Goal: Task Accomplishment & Management: Complete application form

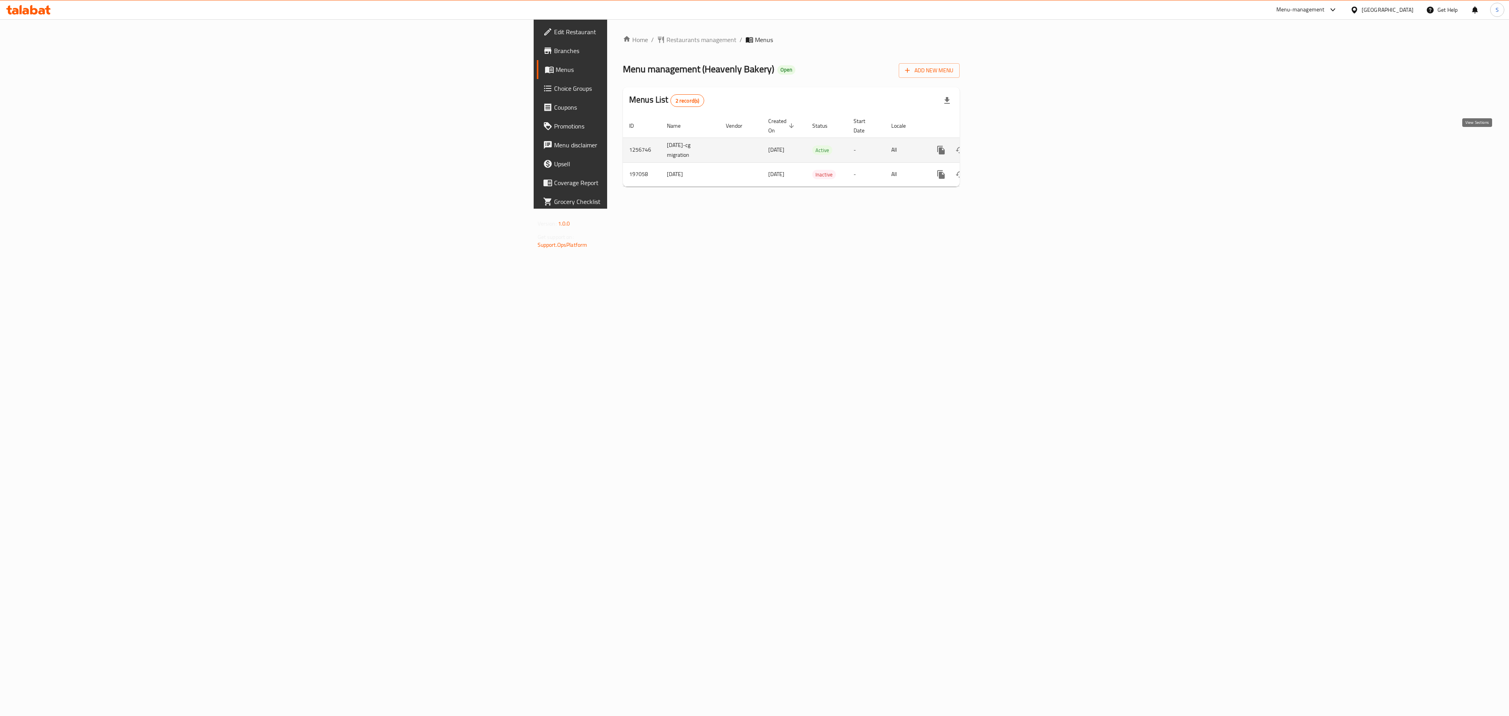
click at [1002, 145] on icon "enhanced table" at bounding box center [997, 149] width 9 height 9
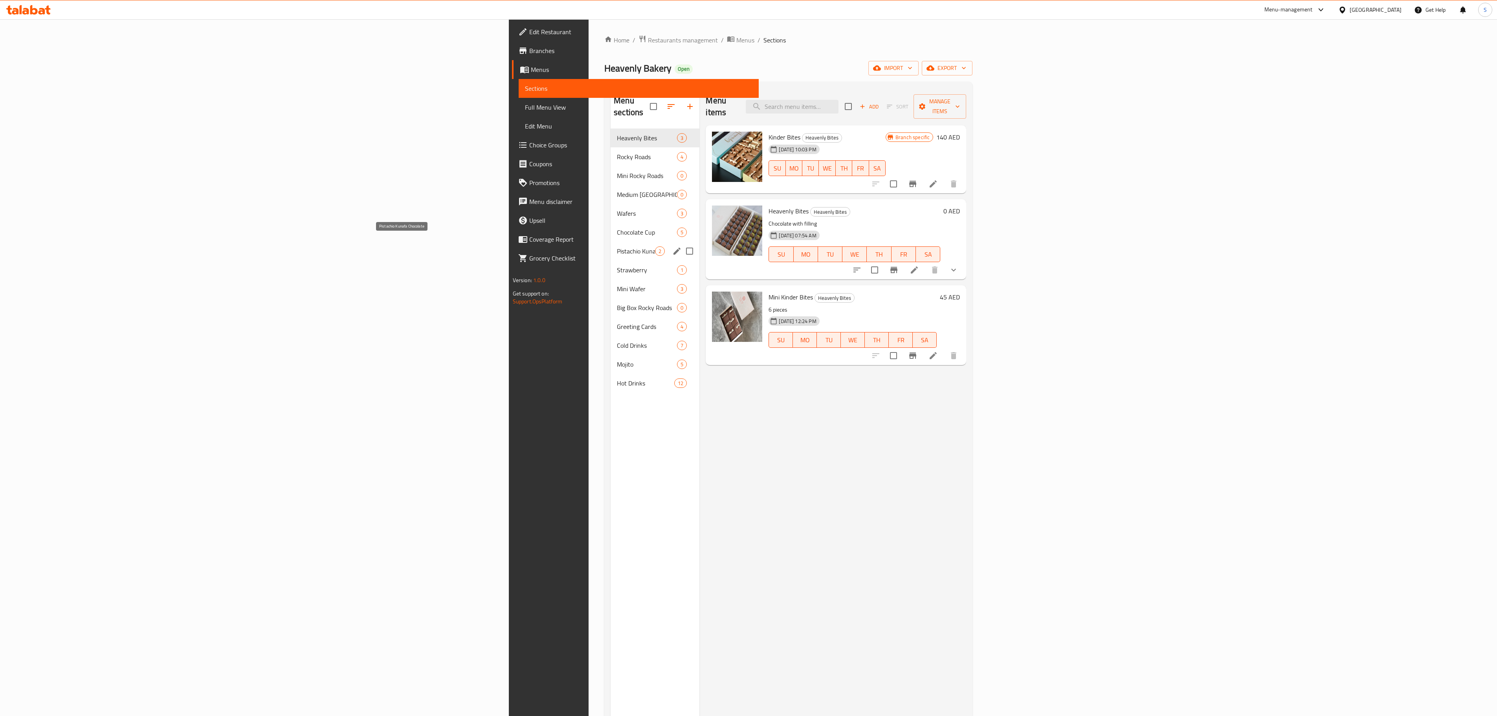
click at [617, 227] on span "Chocolate Cup" at bounding box center [647, 231] width 60 height 9
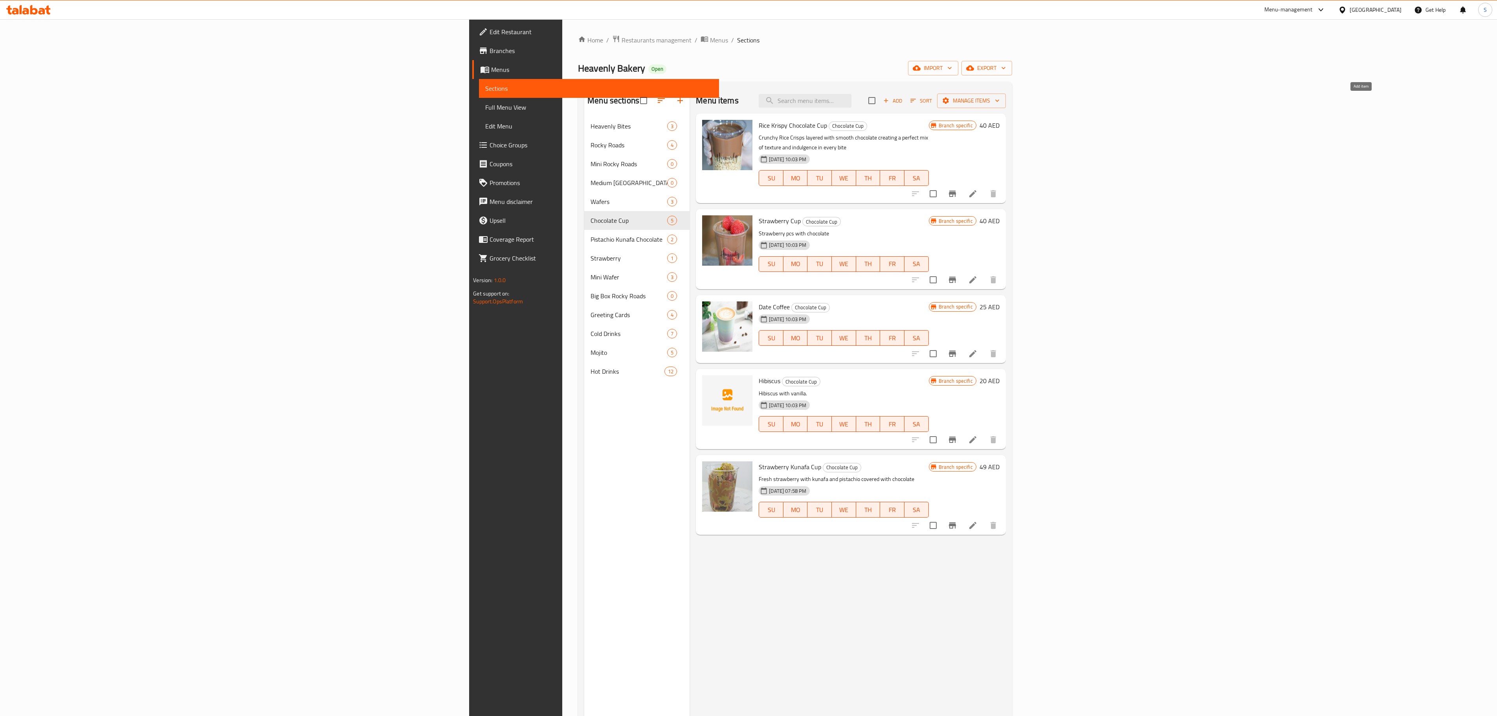
click at [888, 103] on icon "button" at bounding box center [886, 101] width 4 height 4
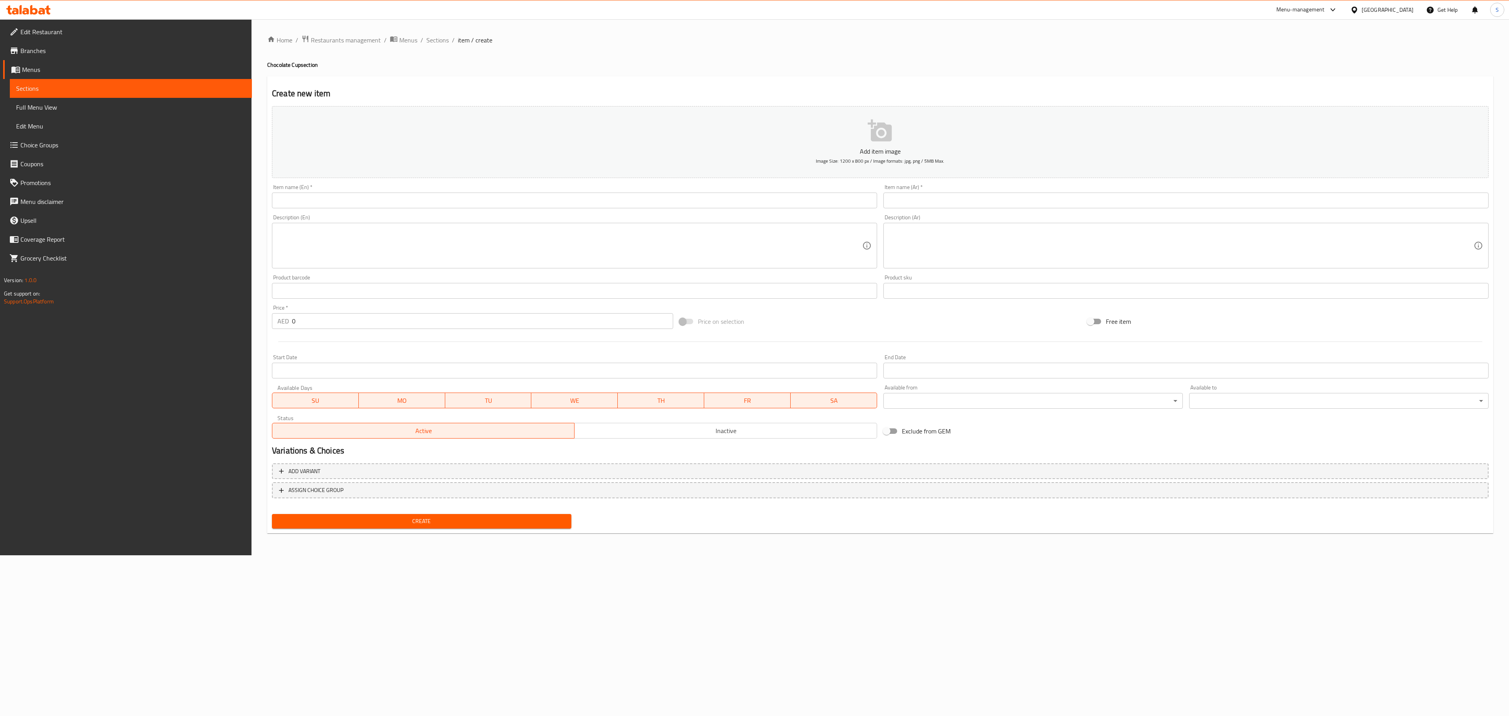
click at [300, 205] on input "text" at bounding box center [574, 201] width 605 height 16
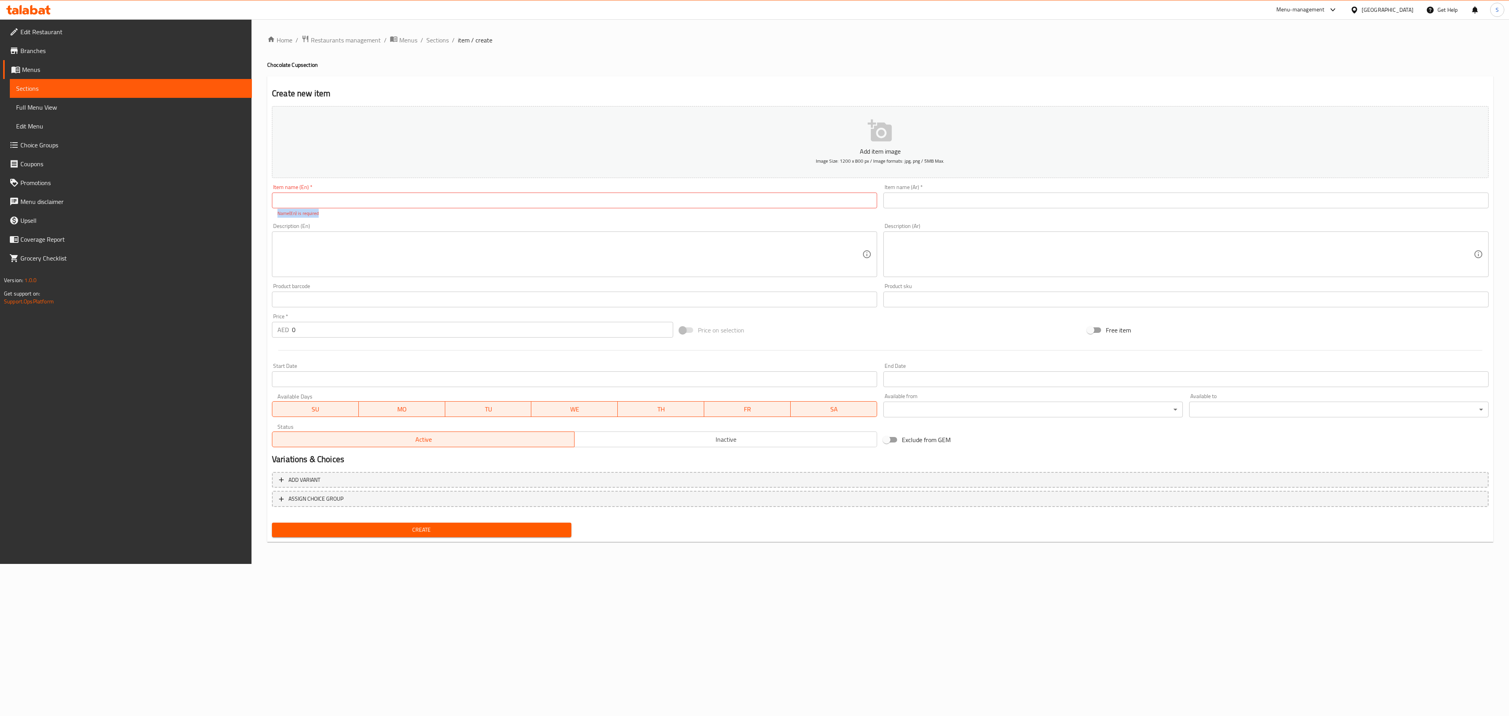
click at [353, 211] on div "Item name (En)   * Item name (En) * Name(En) is required" at bounding box center [574, 200] width 605 height 33
click at [358, 202] on input "text" at bounding box center [574, 201] width 605 height 16
paste input "Brownies Cup"
type input "Brownies Cup"
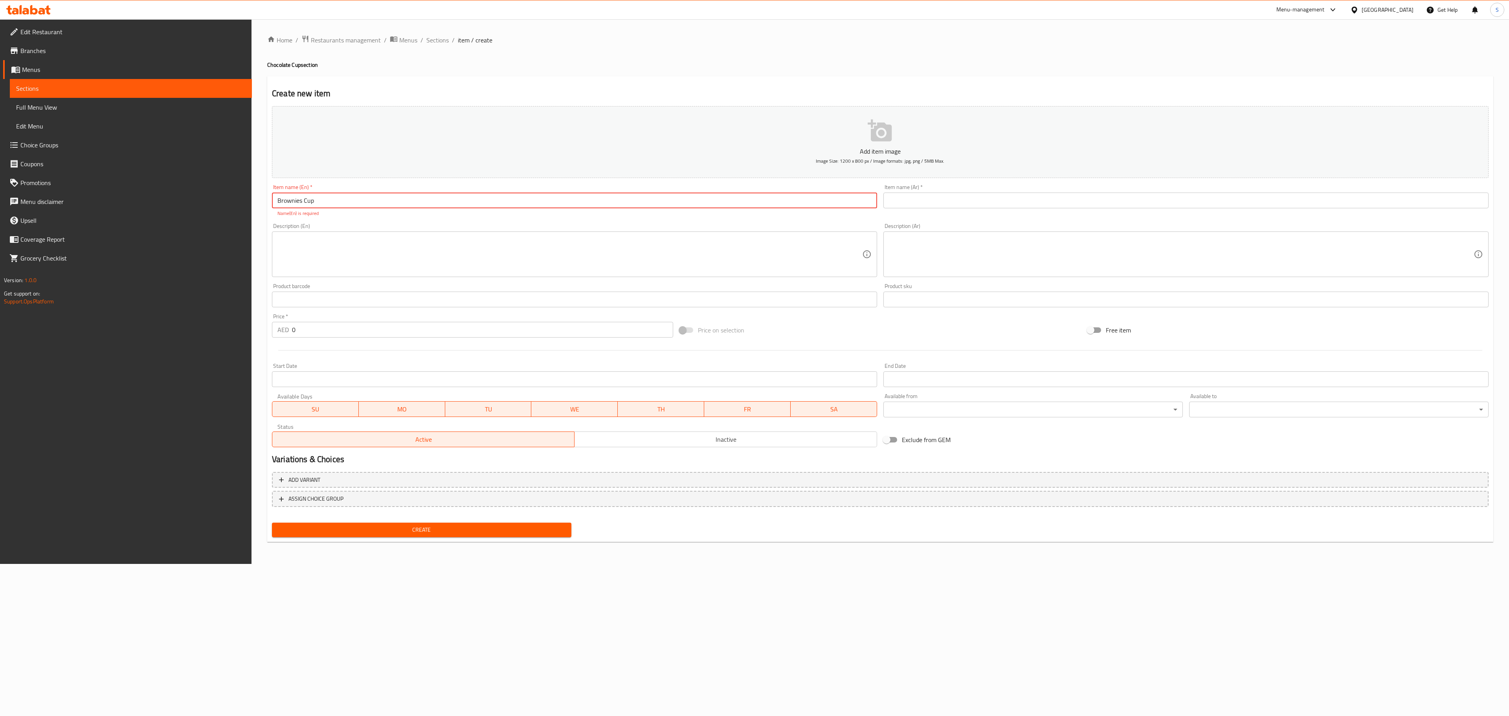
click at [974, 178] on button "Add item image Image Size: 1200 x 800 px / Image formats: jpg, png / 5MB Max." at bounding box center [880, 142] width 1216 height 72
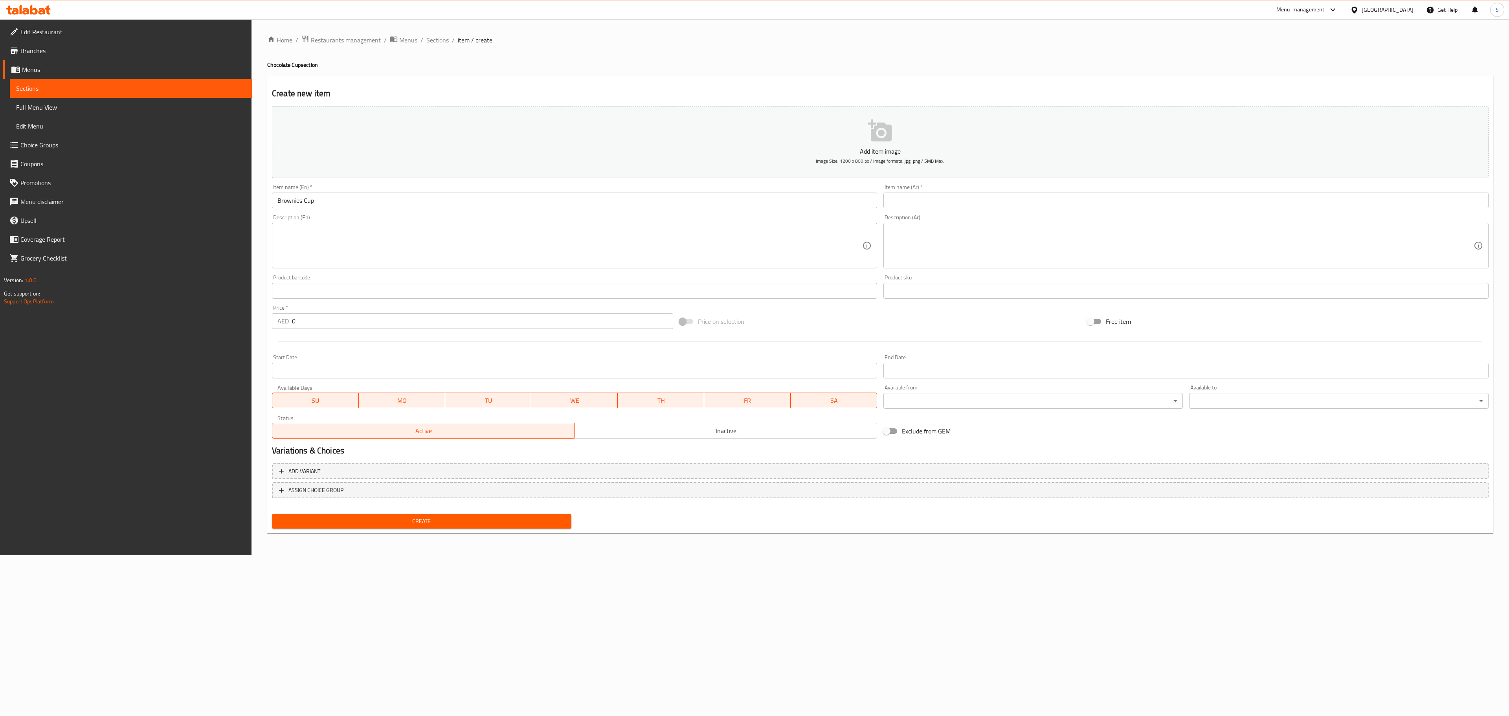
click at [863, 207] on div "Item name (En)   * Brownies Cup Item name (En) *" at bounding box center [574, 196] width 611 height 30
click at [890, 196] on input "text" at bounding box center [1185, 201] width 605 height 16
paste input "[PERSON_NAME]"
type input "[PERSON_NAME]"
click at [438, 246] on textarea at bounding box center [569, 245] width 585 height 37
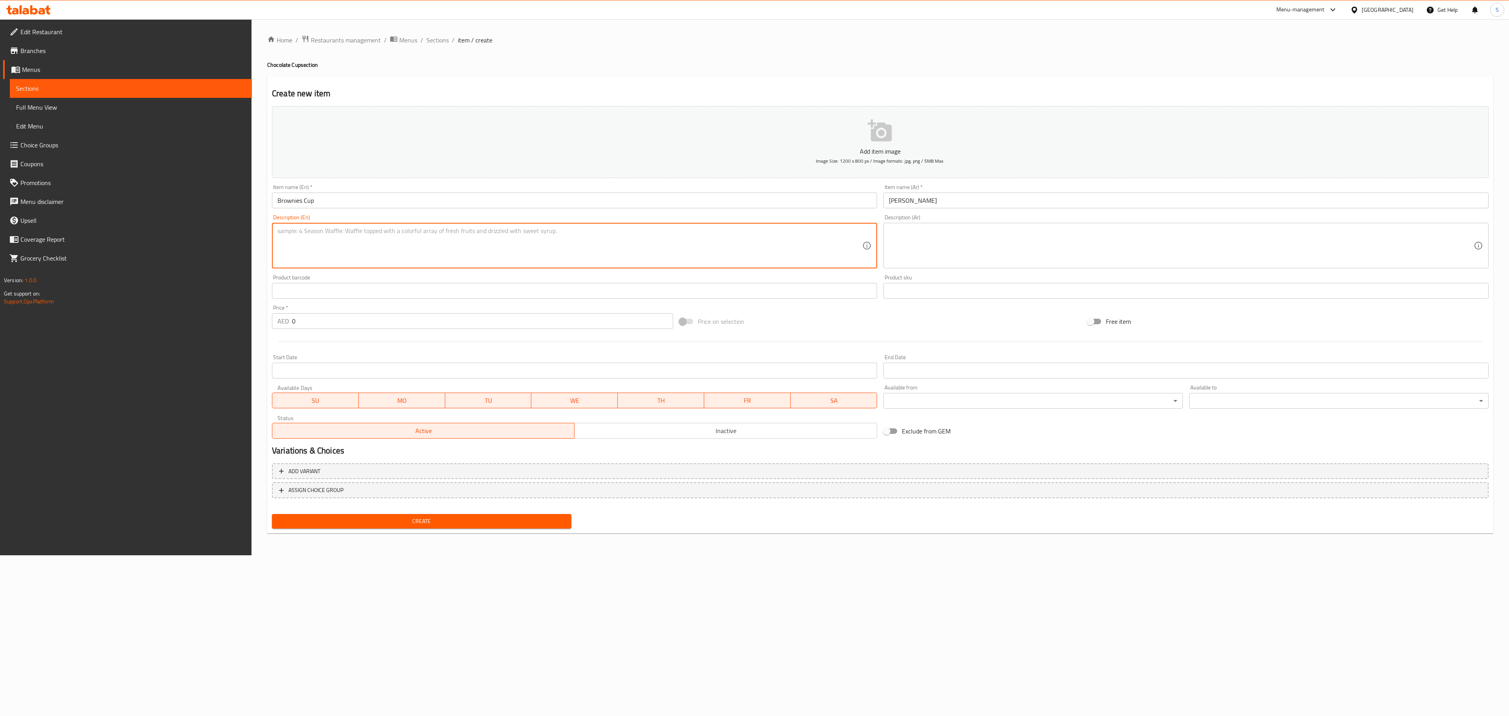
paste textarea "6 pieces of Brownies with Chocolate"
type textarea "6 pieces of Brownies with Chocolate"
drag, startPoint x: 926, startPoint y: 207, endPoint x: 921, endPoint y: 211, distance: 7.2
click at [921, 211] on div "Item name (Ar)   * [PERSON_NAME] Item name (Ar) *" at bounding box center [1185, 196] width 611 height 30
click at [908, 233] on textarea at bounding box center [1181, 245] width 585 height 37
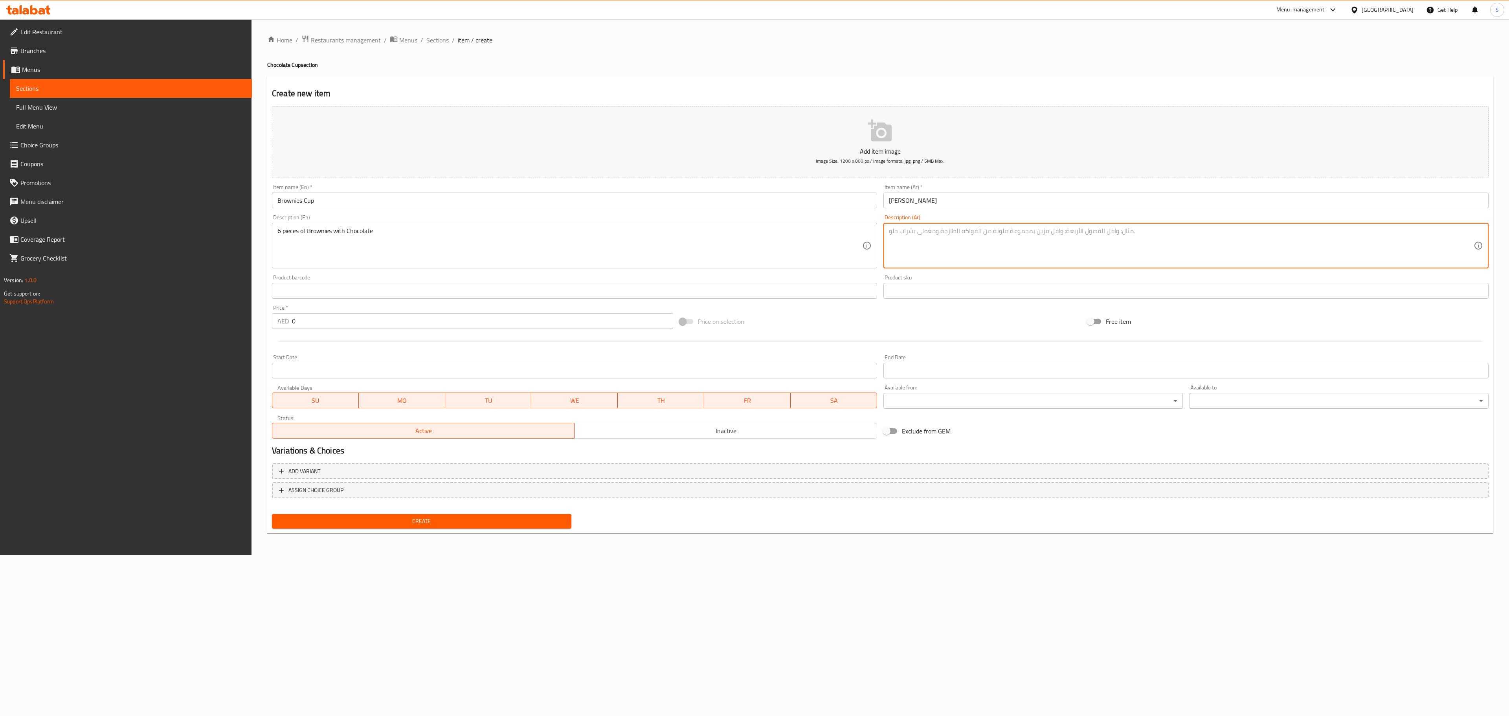
paste textarea "6 قطع من البراونيز مع الشوكولاته"
type textarea "6 قطع من البراونيز مع الشوكولاته"
click at [321, 322] on input "0" at bounding box center [482, 321] width 381 height 16
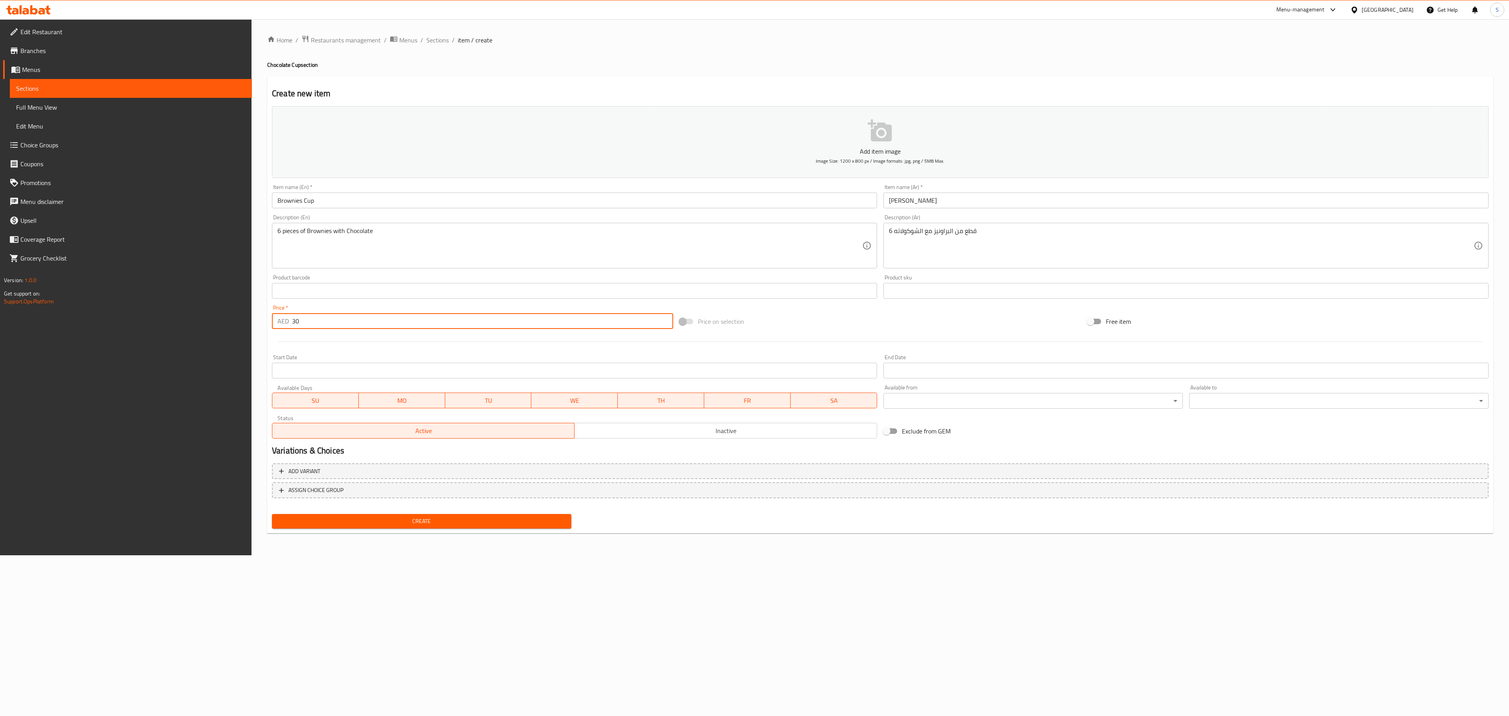
type input "30"
click at [844, 152] on p "Add item image" at bounding box center [880, 151] width 1192 height 9
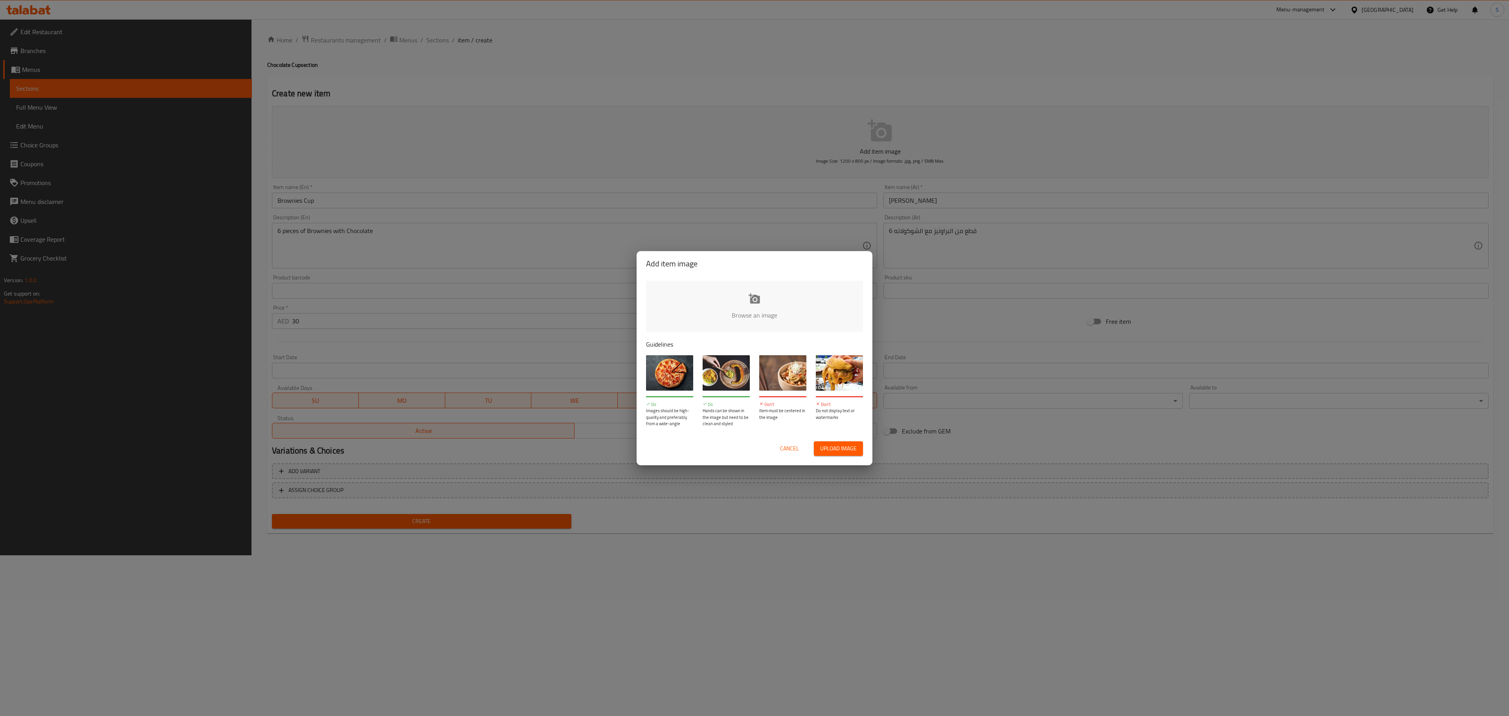
click at [756, 299] on input "file" at bounding box center [1020, 317] width 748 height 73
type input "C:\fakepath\WhatsApp Image [DATE] 15.47.53.jpeg"
click at [778, 310] on input "file" at bounding box center [1020, 317] width 748 height 73
click at [787, 449] on span "Cancel" at bounding box center [789, 449] width 19 height 10
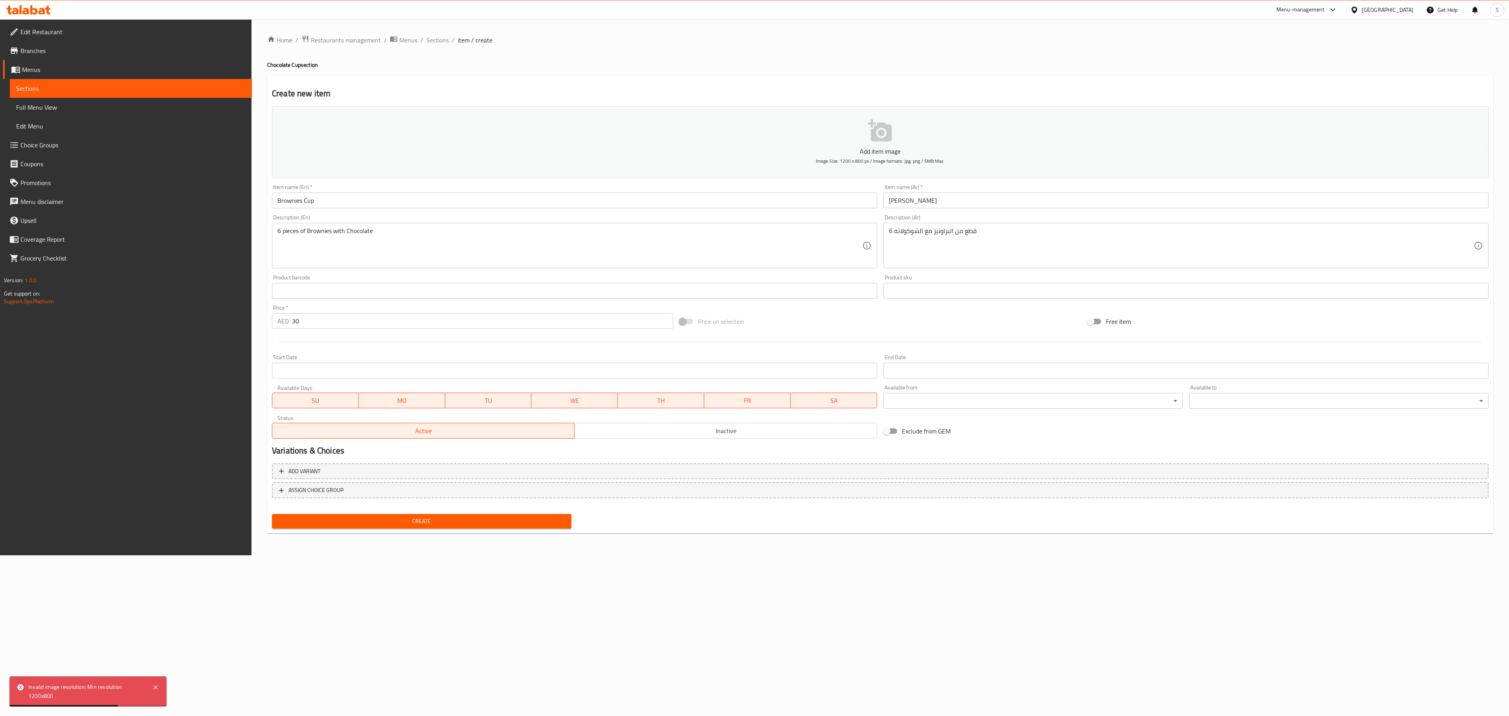
click at [868, 116] on button "Add item image Image Size: 1200 x 800 px / Image formats: jpg, png / 5MB Max." at bounding box center [880, 142] width 1216 height 72
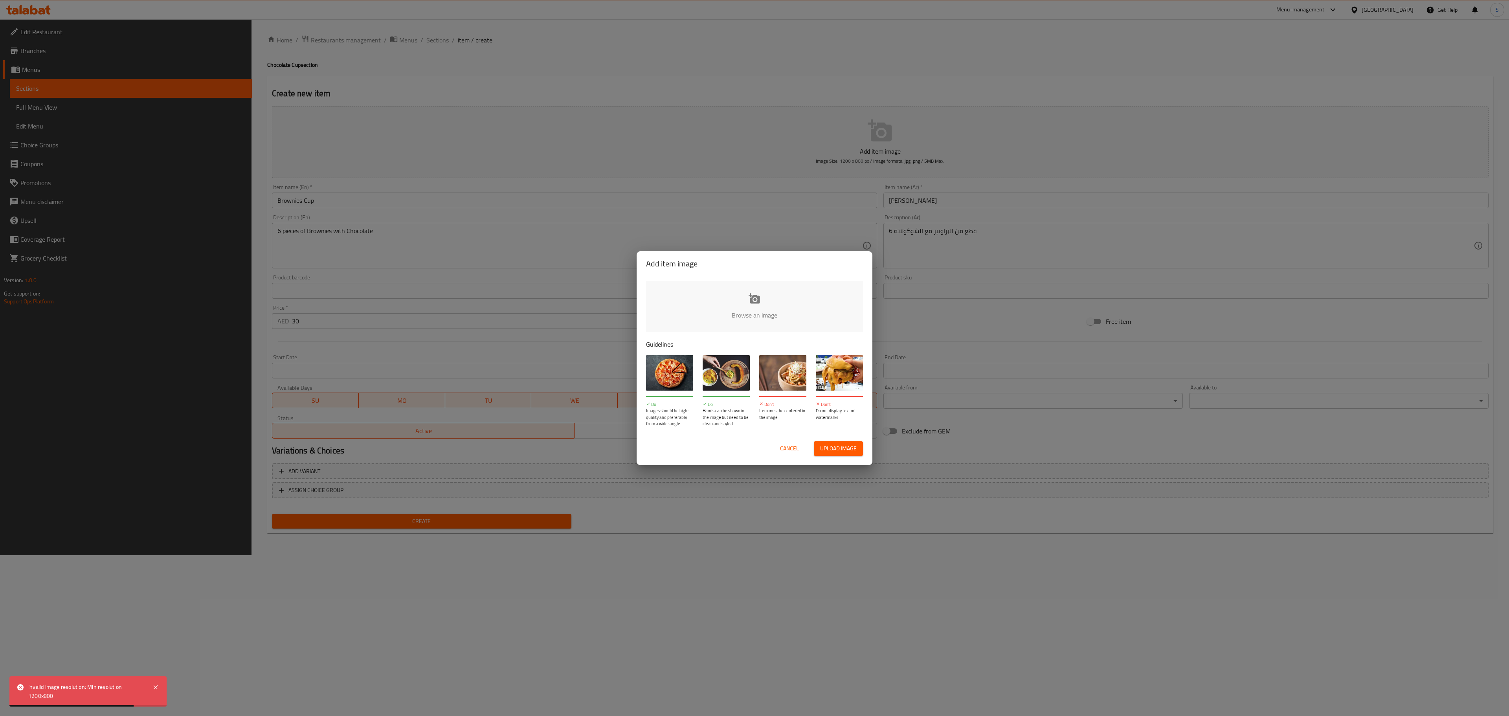
click at [783, 312] on input "file" at bounding box center [1020, 317] width 748 height 73
type input "C:\fakepath\WhatsApp Image [DATE] 15.47.53.jpeg"
click at [842, 457] on div "Cancel Upload image" at bounding box center [754, 448] width 229 height 27
click at [845, 449] on span "Upload image" at bounding box center [838, 449] width 37 height 10
click at [905, 234] on div "Add item image Browse an image Guidelines Do Images should be high-quality and …" at bounding box center [754, 358] width 1509 height 716
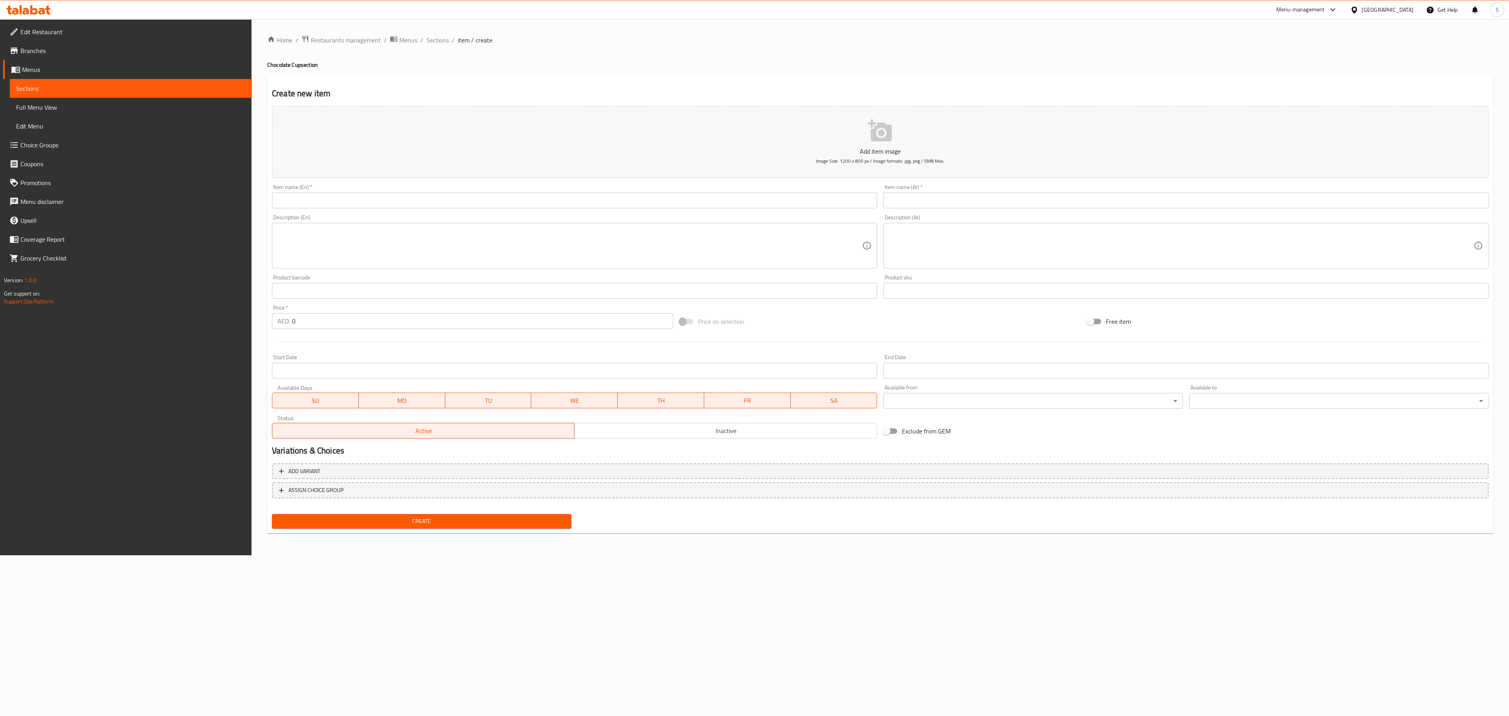
click at [870, 149] on div "Home / Restaurants management / Menus / Sections / item / create Chocolate Cup …" at bounding box center [880, 287] width 1226 height 504
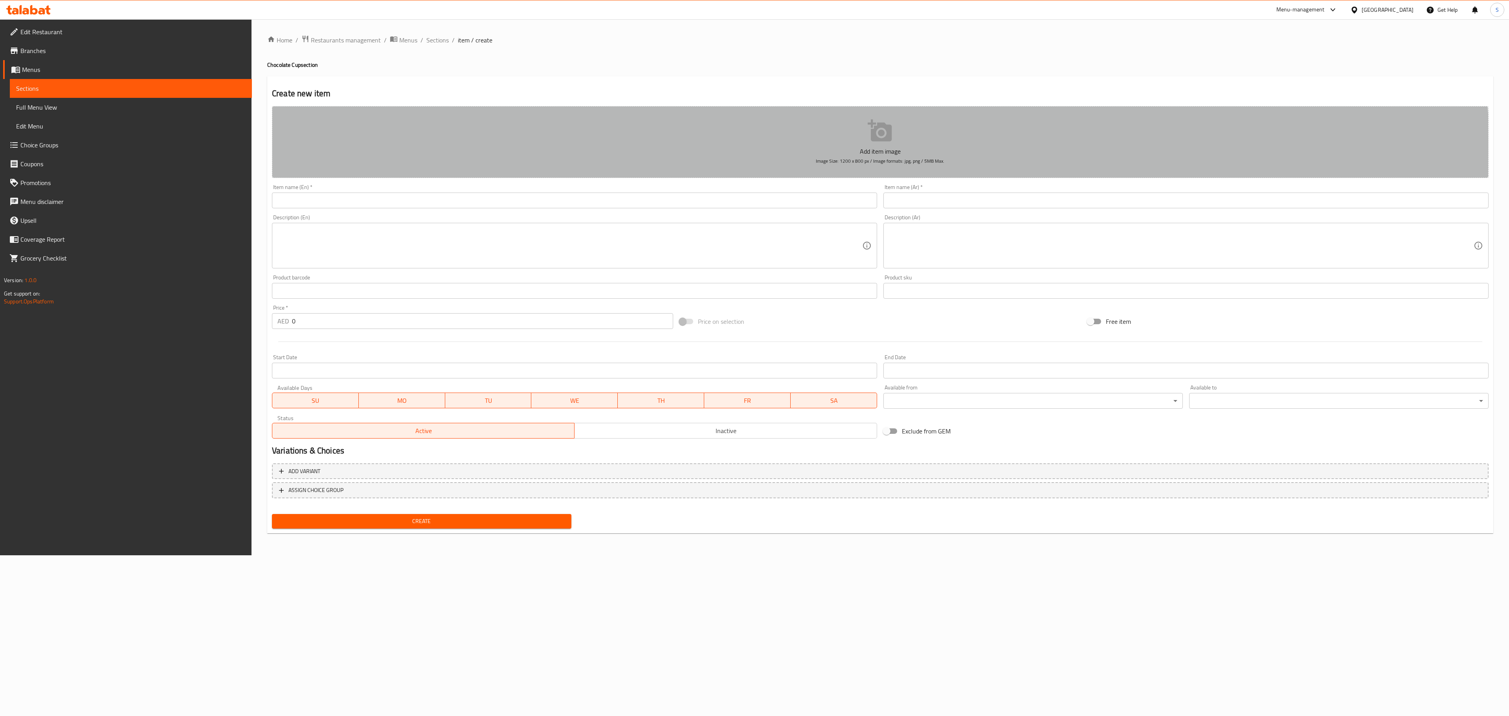
click at [854, 160] on span "Image Size: 1200 x 800 px / Image formats: jpg, png / 5MB Max." at bounding box center [880, 160] width 128 height 9
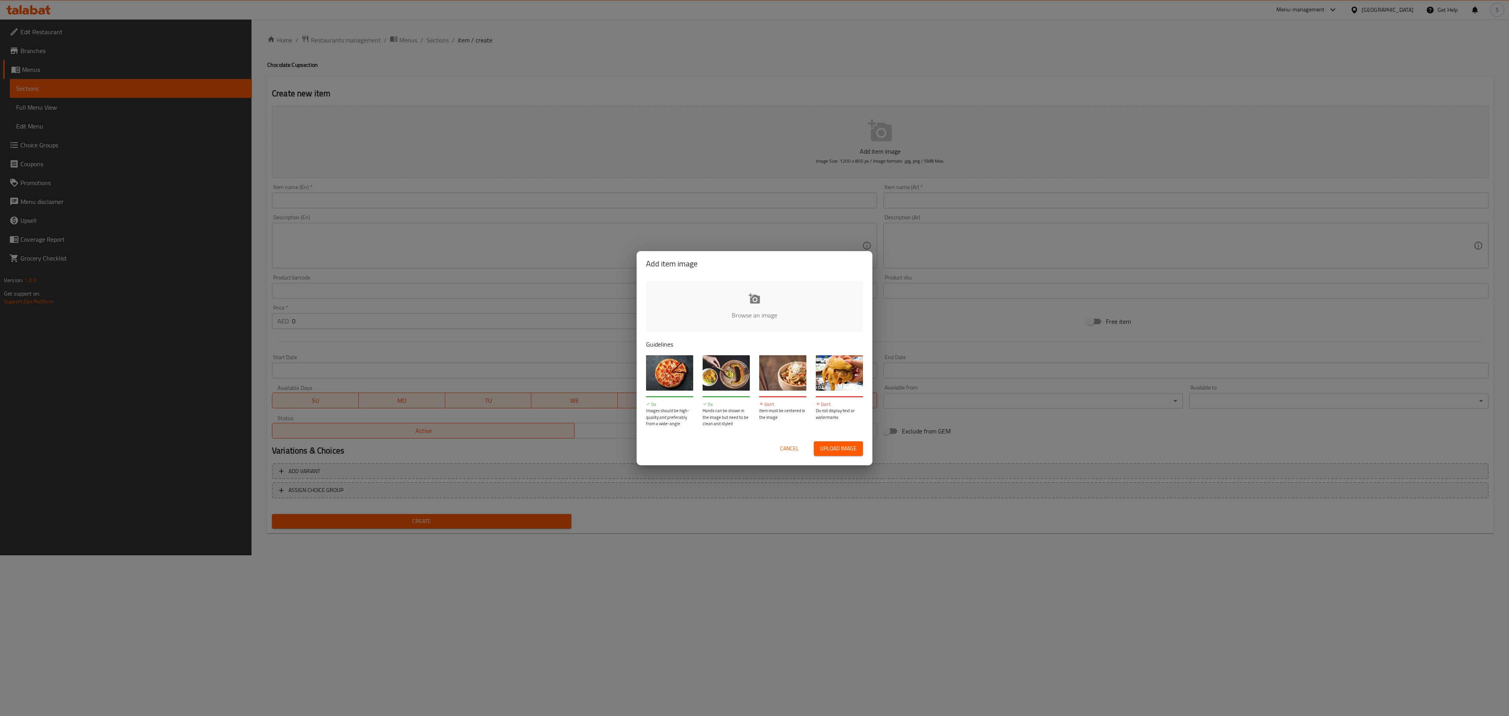
click at [754, 323] on input "file" at bounding box center [1020, 317] width 748 height 73
type input "C:\fakepath\WhatsApp Image [DATE] 15.47.53.jpeg"
drag, startPoint x: 796, startPoint y: 451, endPoint x: 801, endPoint y: 449, distance: 5.0
click at [798, 451] on span "Cancel" at bounding box center [789, 449] width 19 height 10
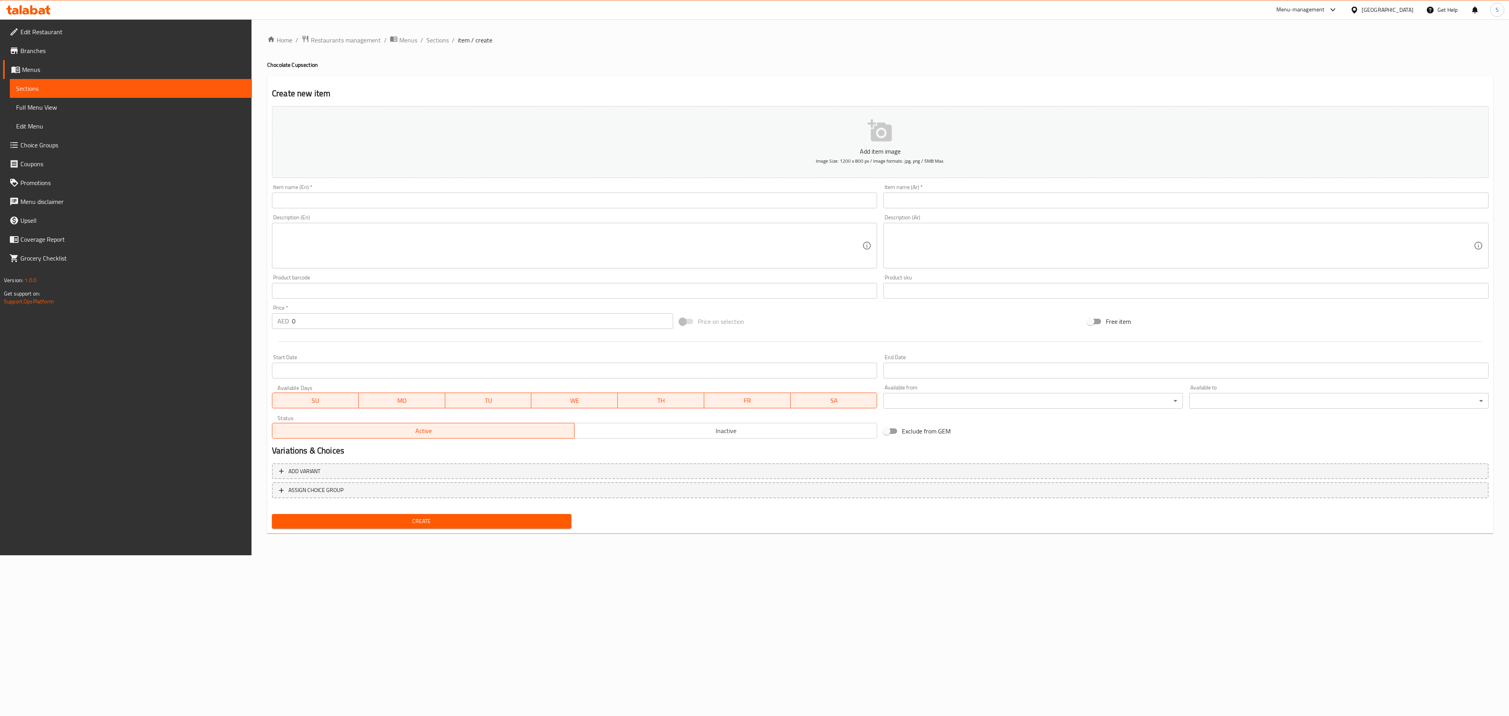
click at [776, 133] on button "Add item image Image Size: 1200 x 800 px / Image formats: jpg, png / 5MB Max." at bounding box center [880, 142] width 1216 height 72
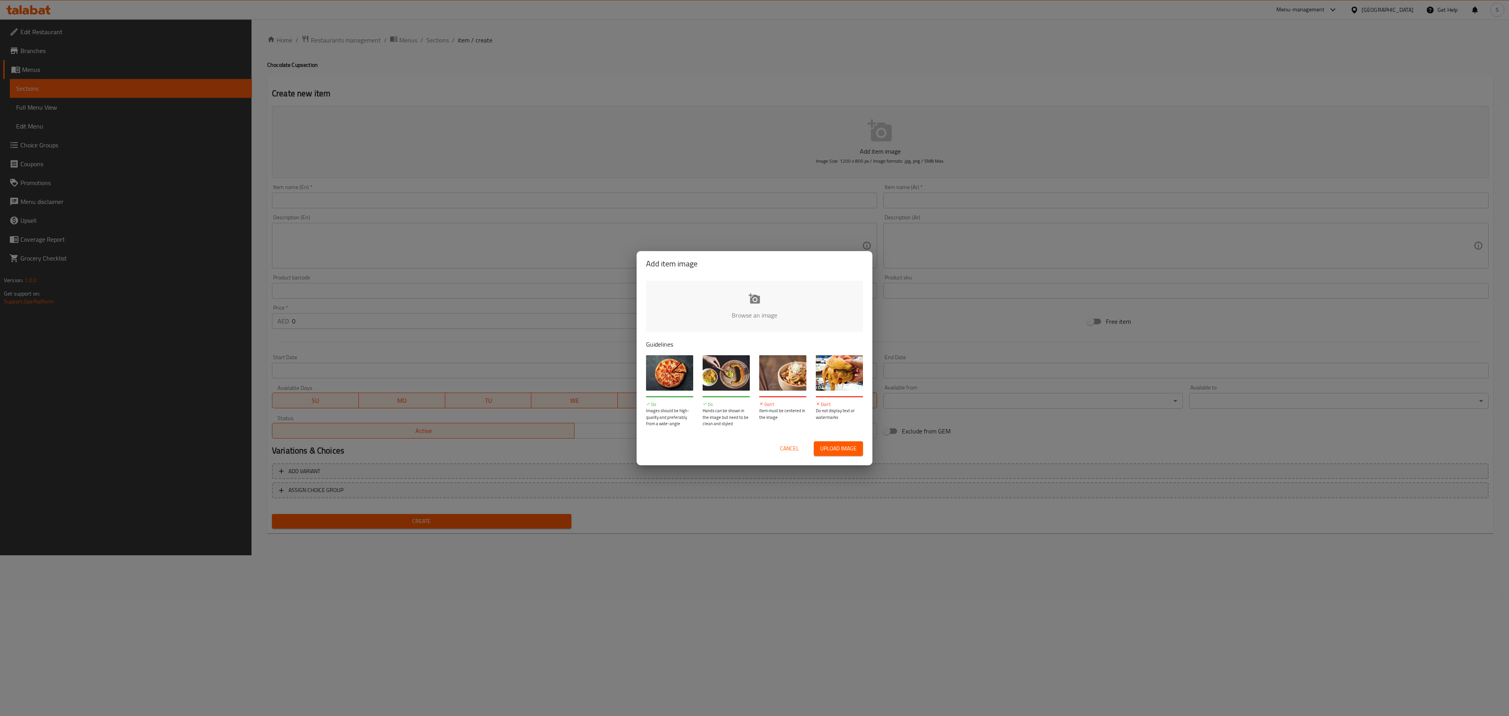
click at [749, 325] on input "file" at bounding box center [1020, 317] width 748 height 73
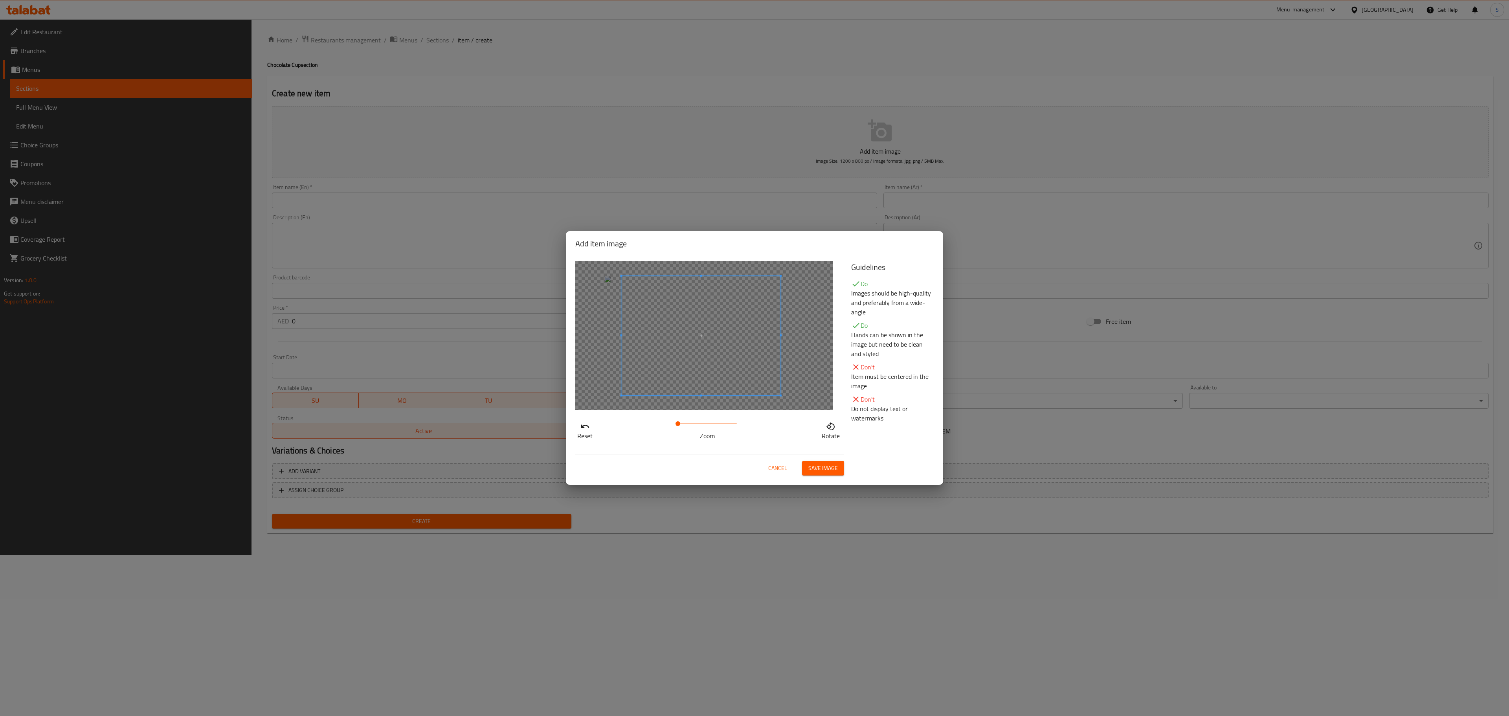
click at [743, 380] on span at bounding box center [700, 335] width 159 height 119
drag, startPoint x: 686, startPoint y: 421, endPoint x: 634, endPoint y: 432, distance: 53.0
click at [634, 432] on div "Reset Zoom Rotate" at bounding box center [708, 429] width 266 height 22
click at [771, 466] on span "Cancel" at bounding box center [777, 468] width 19 height 10
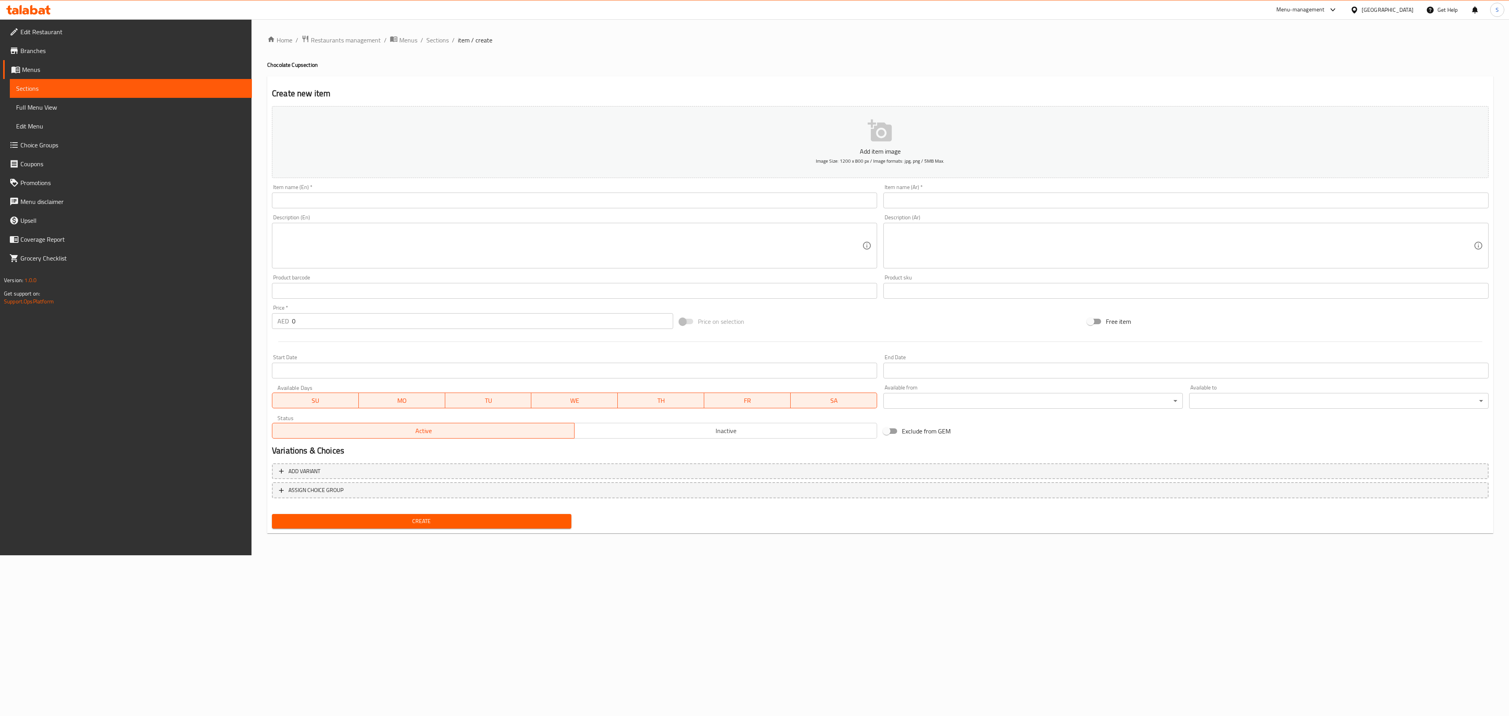
click at [919, 152] on p "Add item image" at bounding box center [880, 151] width 1192 height 9
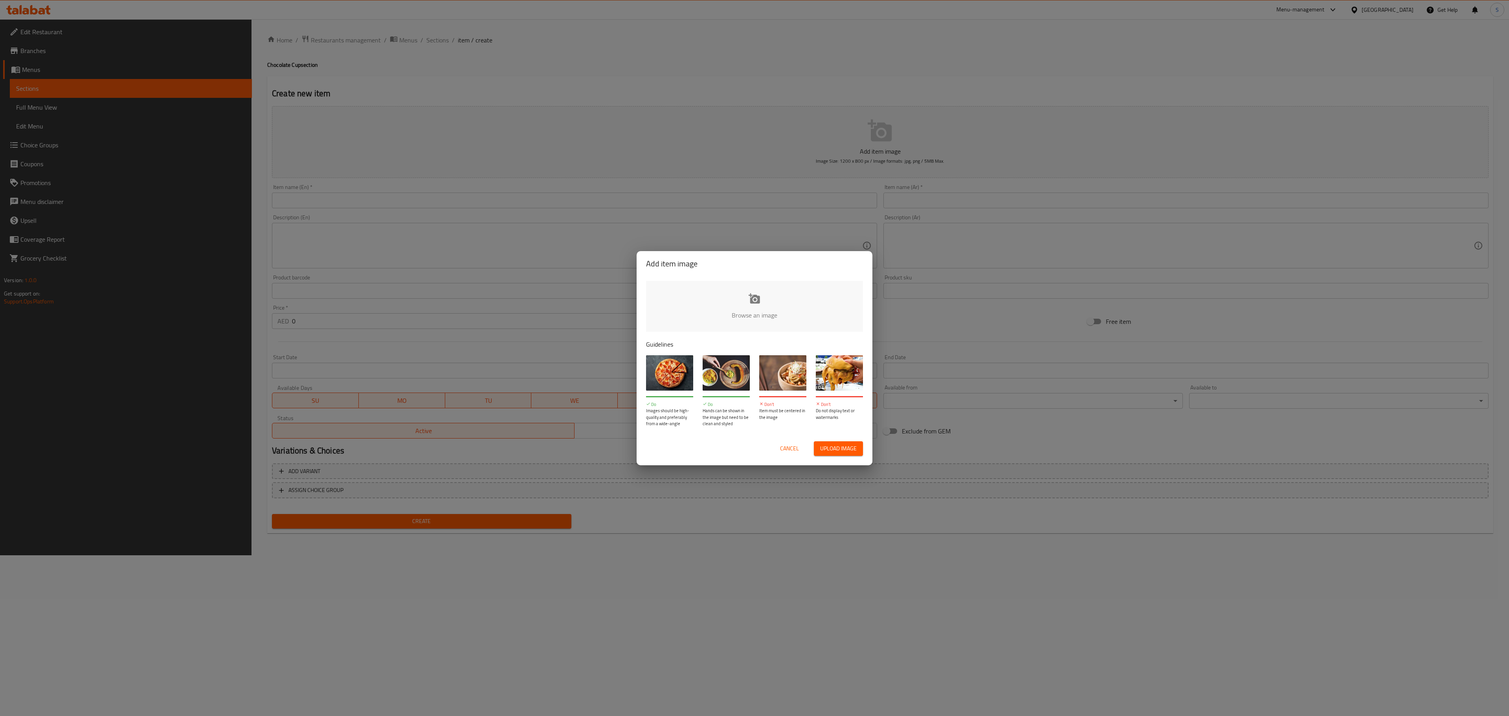
click at [768, 290] on input "file" at bounding box center [1020, 317] width 748 height 73
type input "C:\fakepath\WhatsApp Image 2025-10-13 at 15.47.53 (1).jpeg"
click at [790, 442] on button "Cancel" at bounding box center [789, 448] width 25 height 15
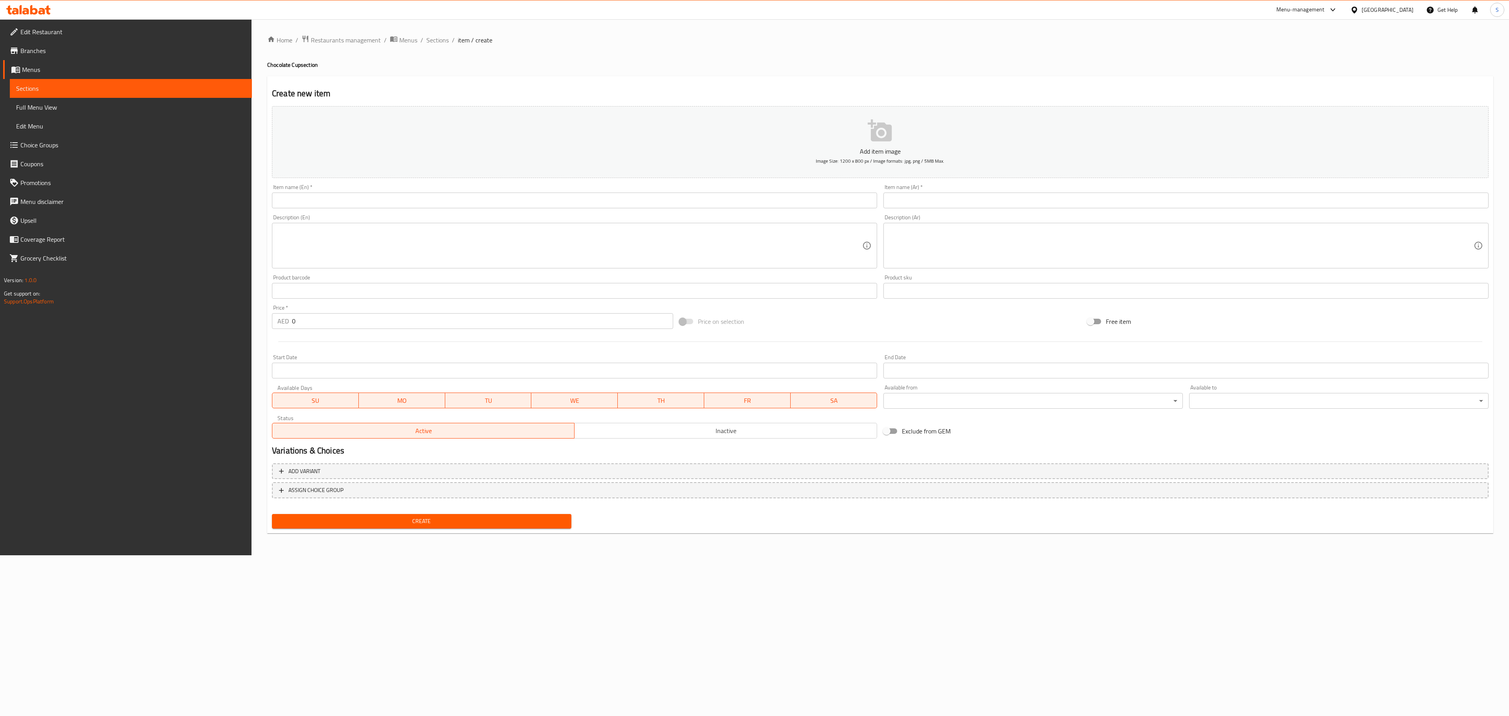
click at [847, 85] on div "Create new item Add item image Image Size: 1200 x 800 px / Image formats: jpg, …" at bounding box center [880, 304] width 1226 height 457
click at [844, 126] on button "Add item image Image Size: 1200 x 800 px / Image formats: jpg, png / 5MB Max." at bounding box center [880, 142] width 1216 height 72
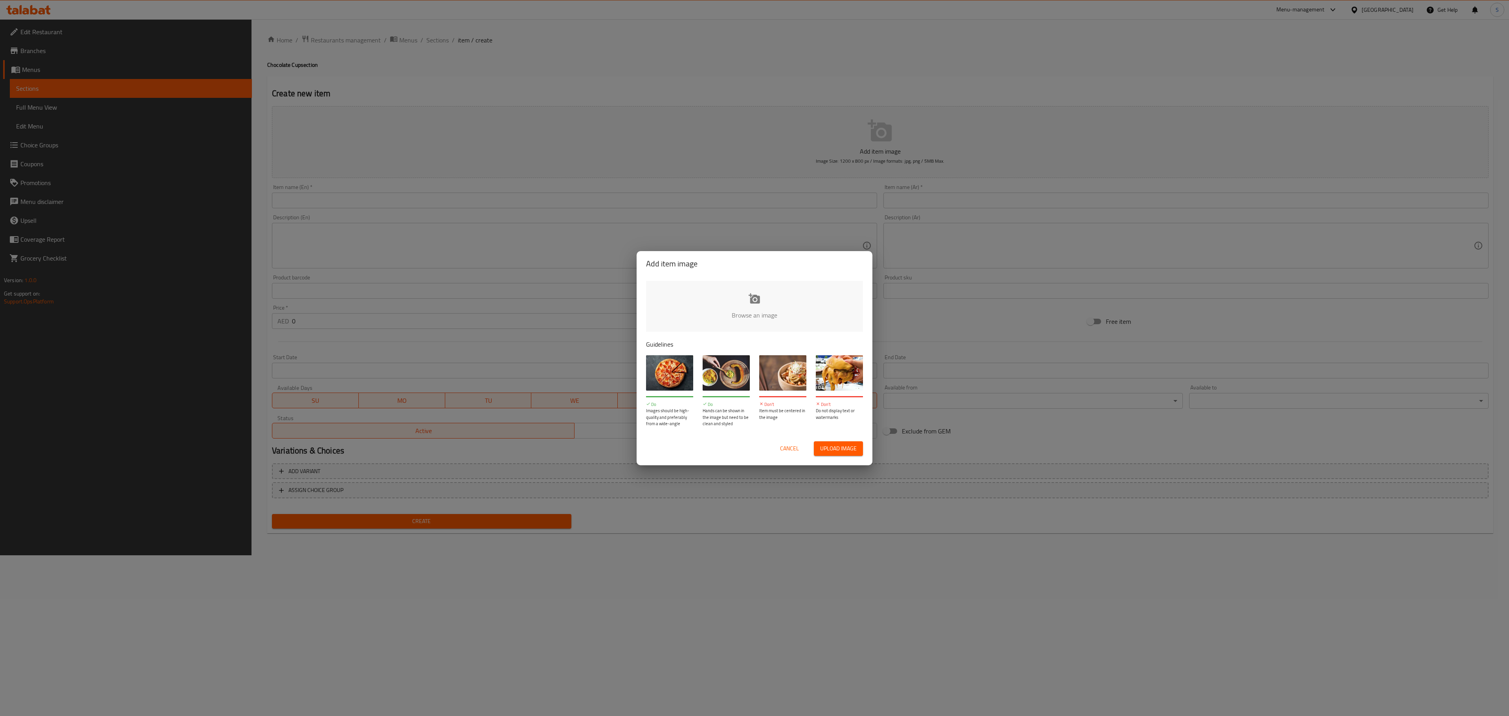
click at [692, 308] on input "file" at bounding box center [1020, 317] width 748 height 73
type input "C:\fakepath\Screenshot 2025-10-13 190703.png"
drag, startPoint x: 765, startPoint y: 456, endPoint x: 802, endPoint y: 448, distance: 38.5
click at [772, 453] on div "Cancel Upload image" at bounding box center [754, 448] width 229 height 27
click at [805, 448] on div "Upload image" at bounding box center [832, 448] width 61 height 15
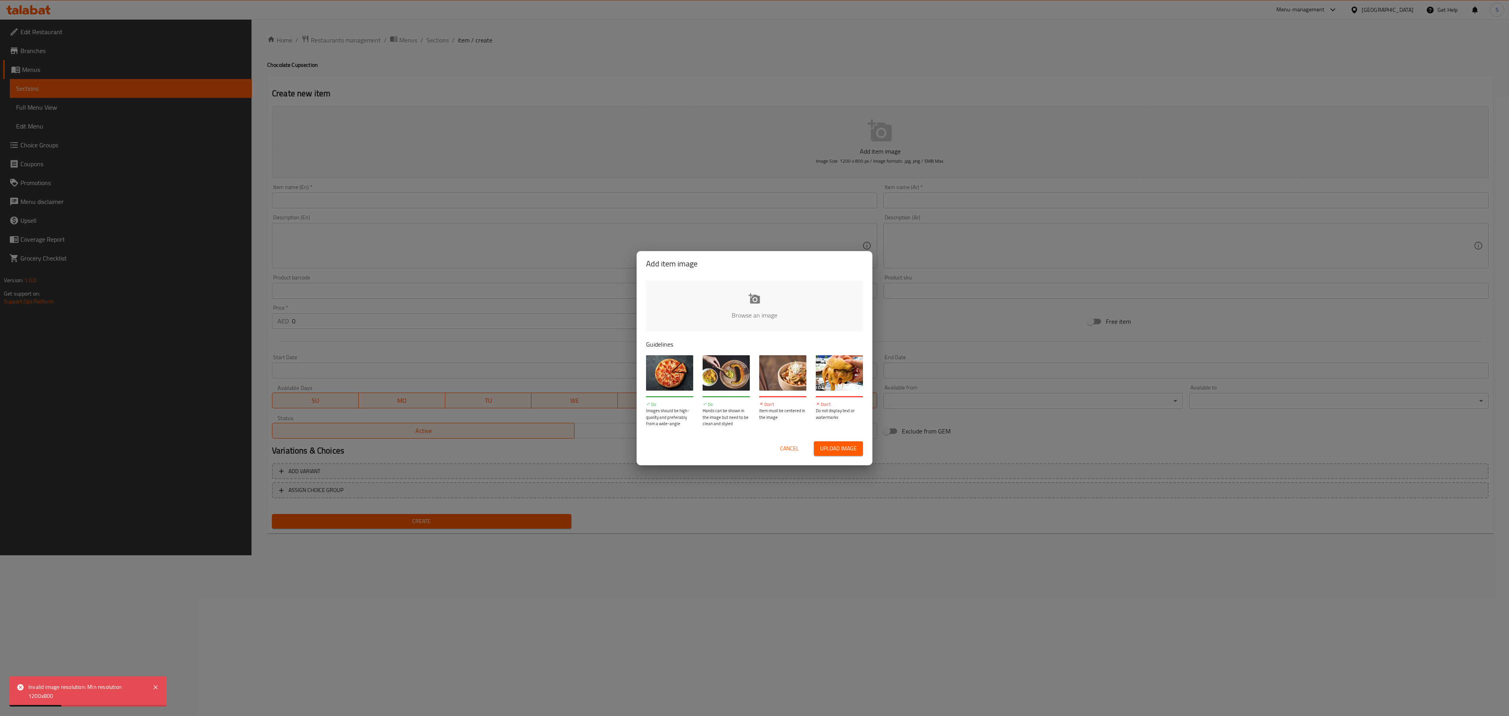
click at [798, 448] on button "Cancel" at bounding box center [789, 448] width 25 height 15
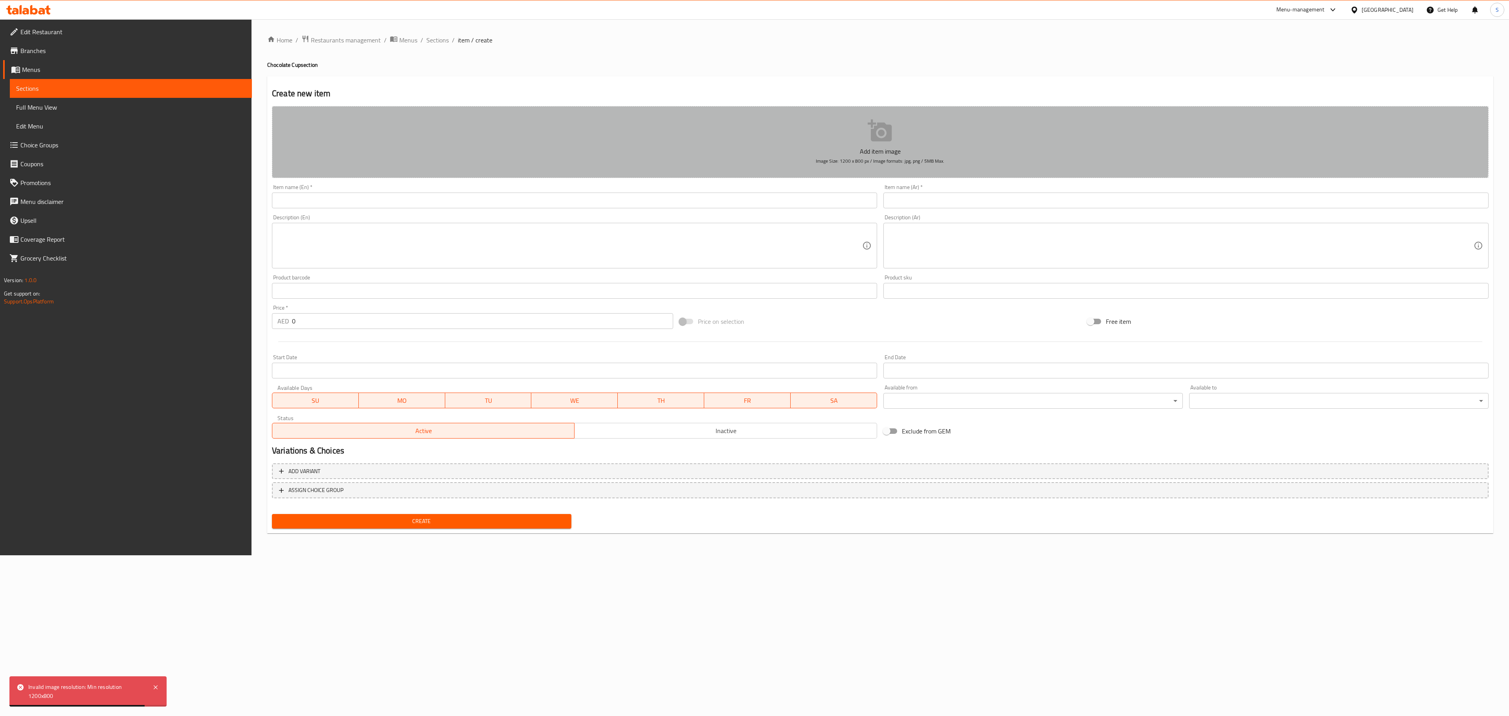
click at [766, 139] on button "Add item image Image Size: 1200 x 800 px / Image formats: jpg, png / 5MB Max." at bounding box center [880, 142] width 1216 height 72
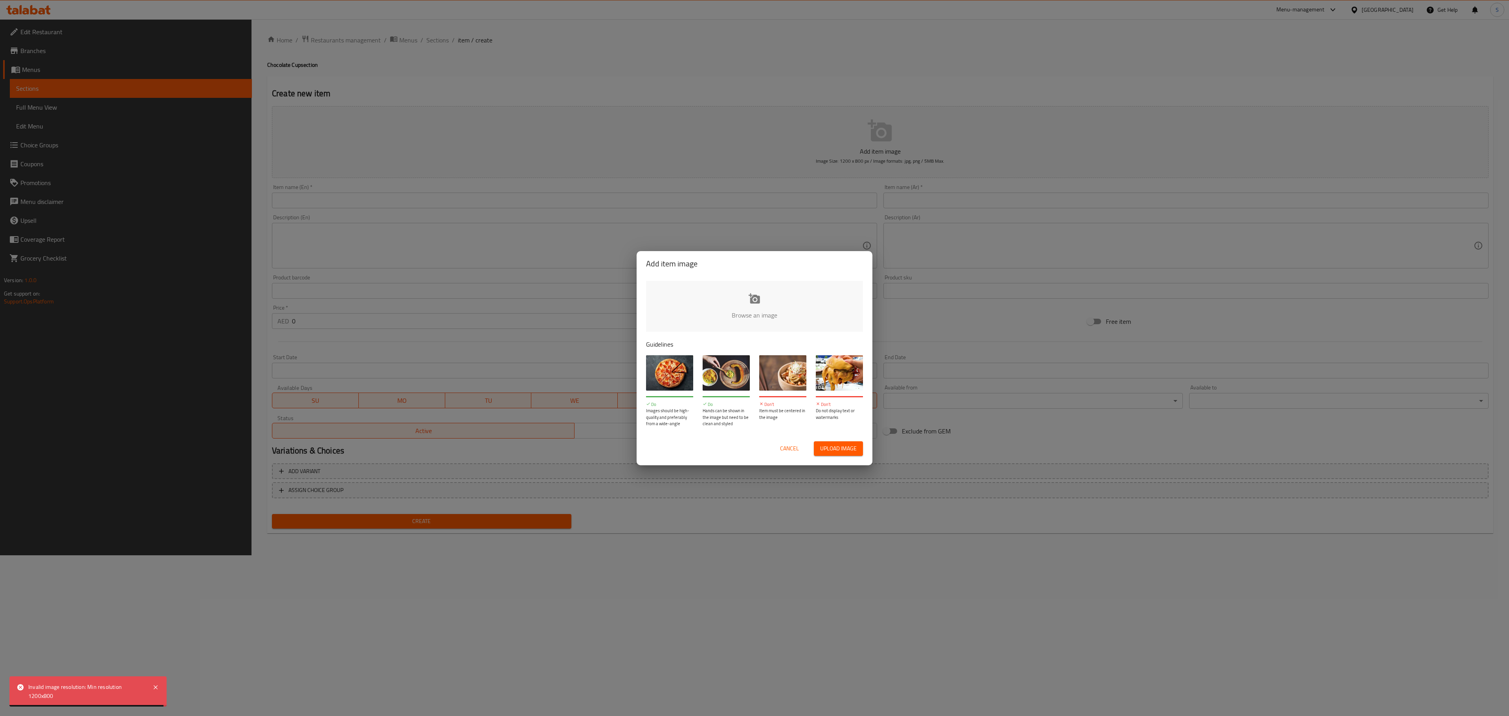
click at [764, 282] on input "file" at bounding box center [1020, 317] width 748 height 73
type input "C:\fakepath\Screenshot 2025-10-13 190703 (1).png"
click at [780, 453] on span "Cancel" at bounding box center [789, 449] width 19 height 10
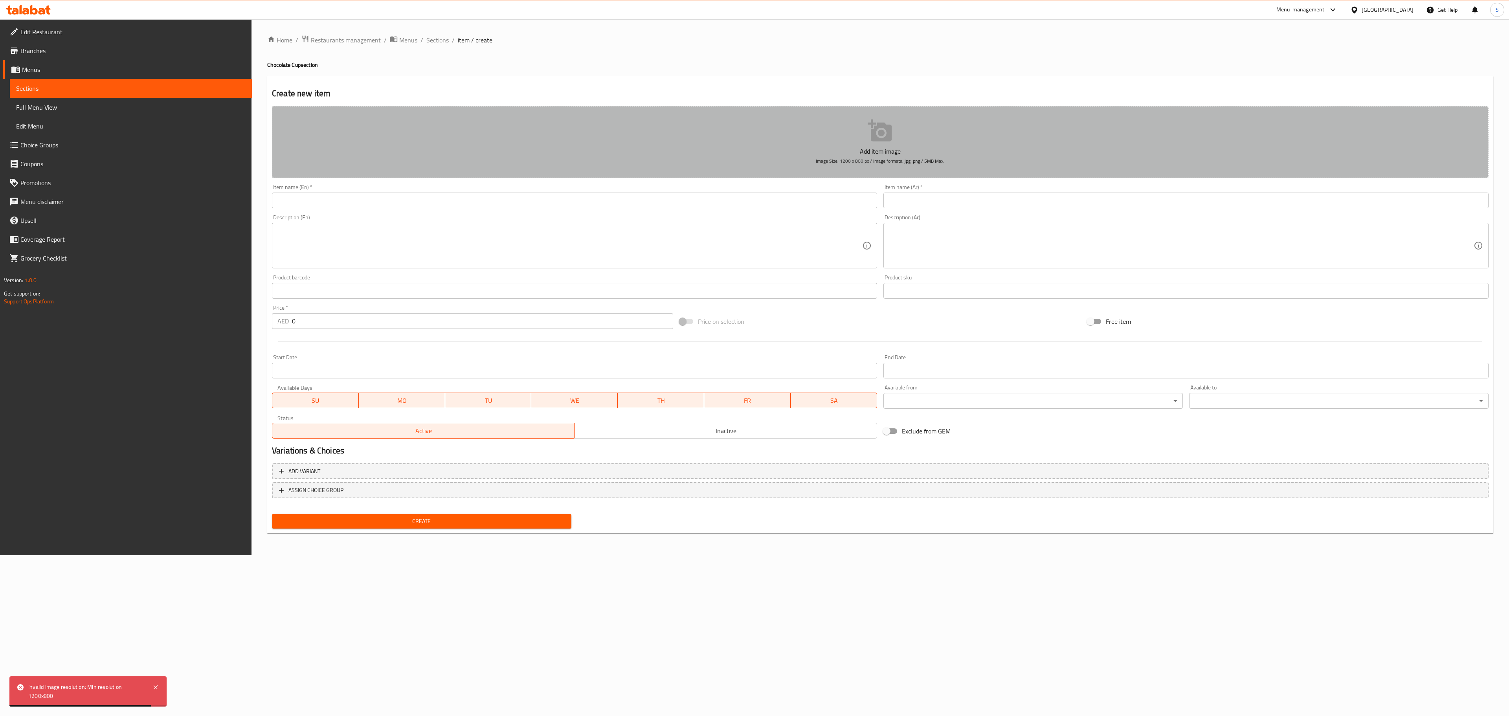
click at [793, 141] on button "Add item image Image Size: 1200 x 800 px / Image formats: jpg, png / 5MB Max." at bounding box center [880, 142] width 1216 height 72
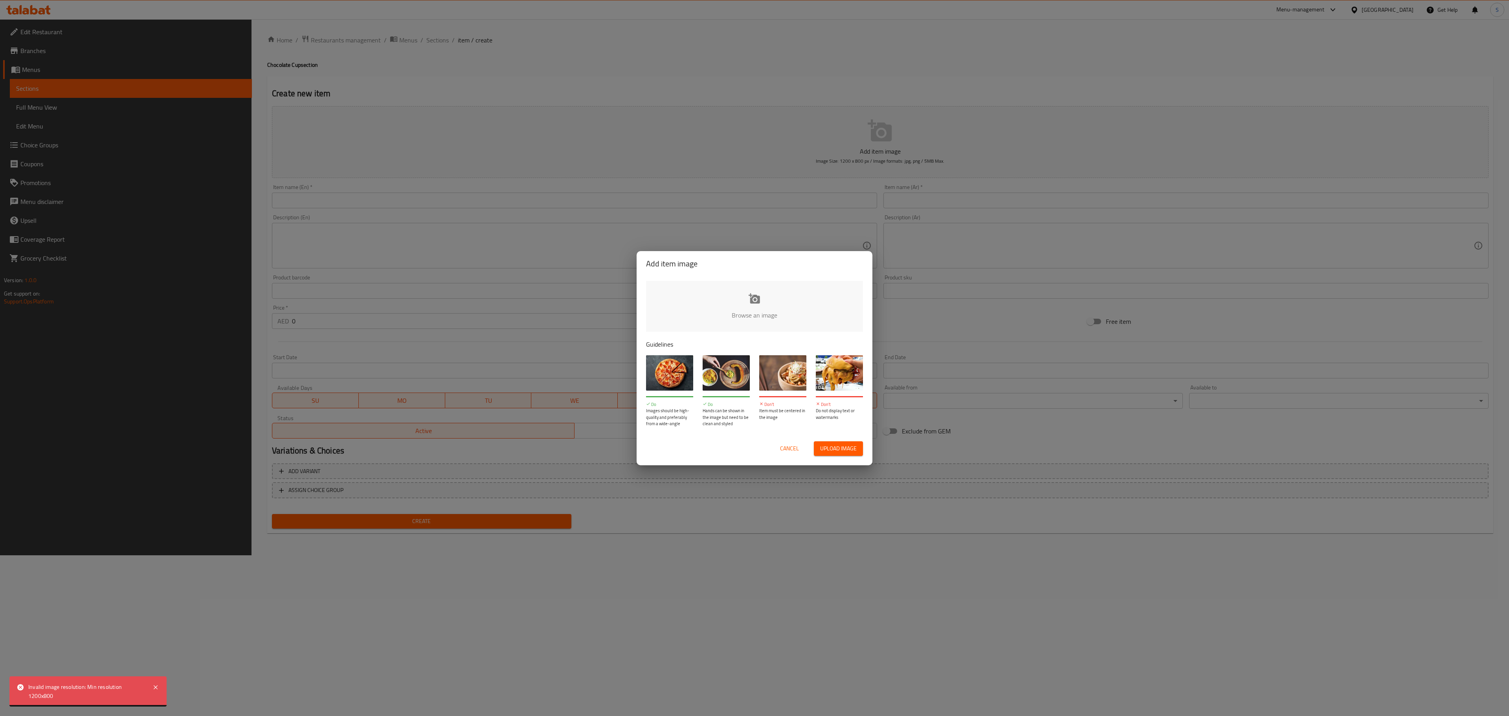
click at [755, 306] on input "file" at bounding box center [1020, 317] width 748 height 73
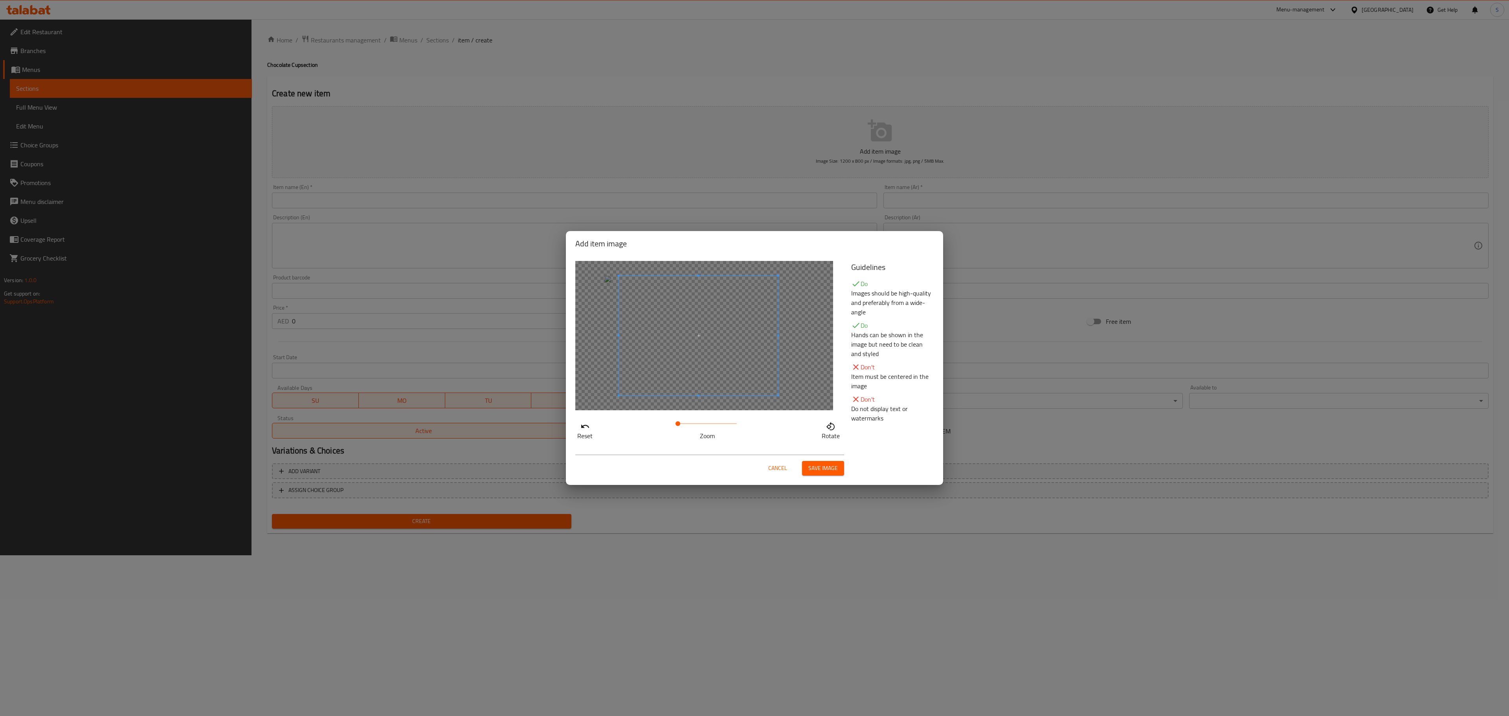
click at [706, 312] on span at bounding box center [698, 335] width 159 height 119
drag, startPoint x: 678, startPoint y: 427, endPoint x: 631, endPoint y: 443, distance: 50.0
click at [631, 443] on div "Reset Zoom Rotate" at bounding box center [708, 350] width 276 height 189
click at [667, 369] on span at bounding box center [698, 335] width 159 height 119
click at [807, 462] on button "Save image" at bounding box center [823, 468] width 42 height 15
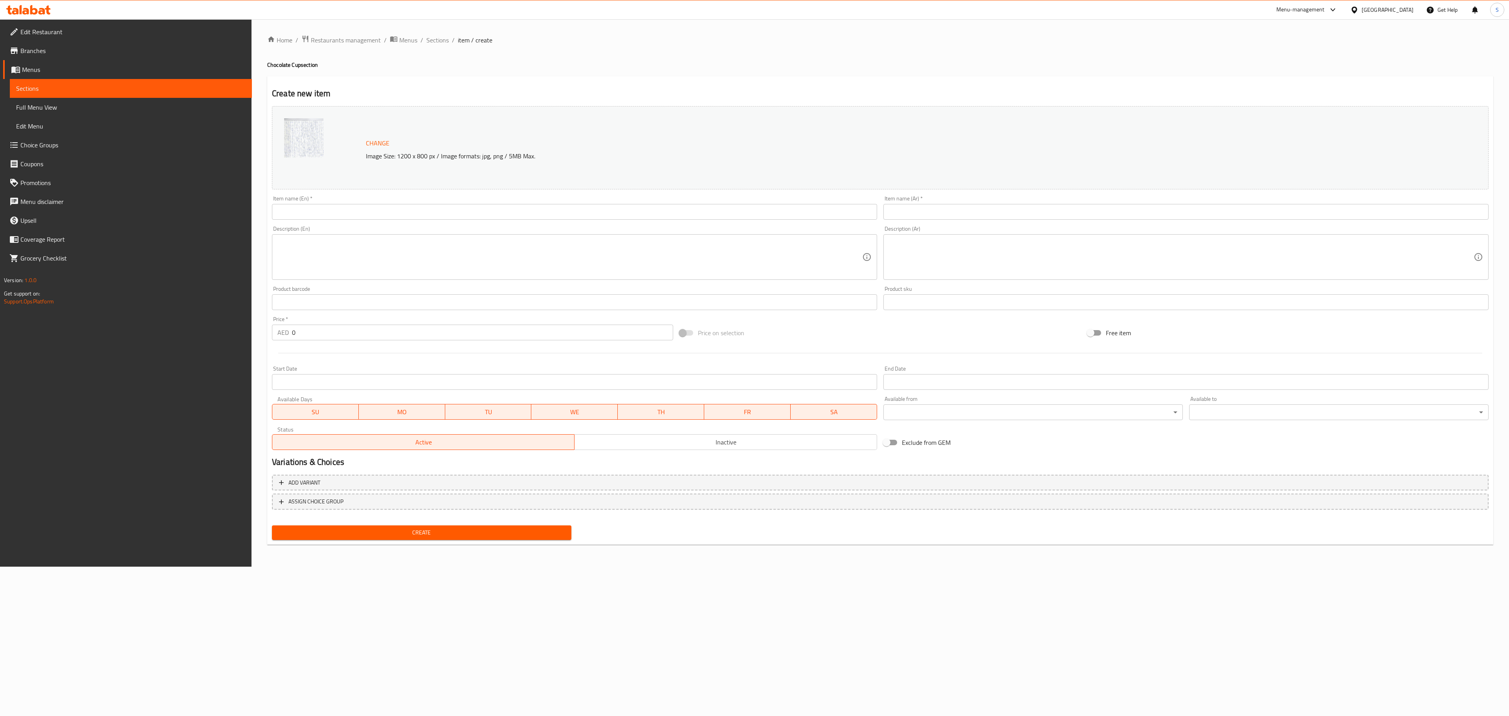
click at [317, 136] on img at bounding box center [303, 137] width 39 height 39
click at [375, 144] on span "Change" at bounding box center [378, 143] width 24 height 11
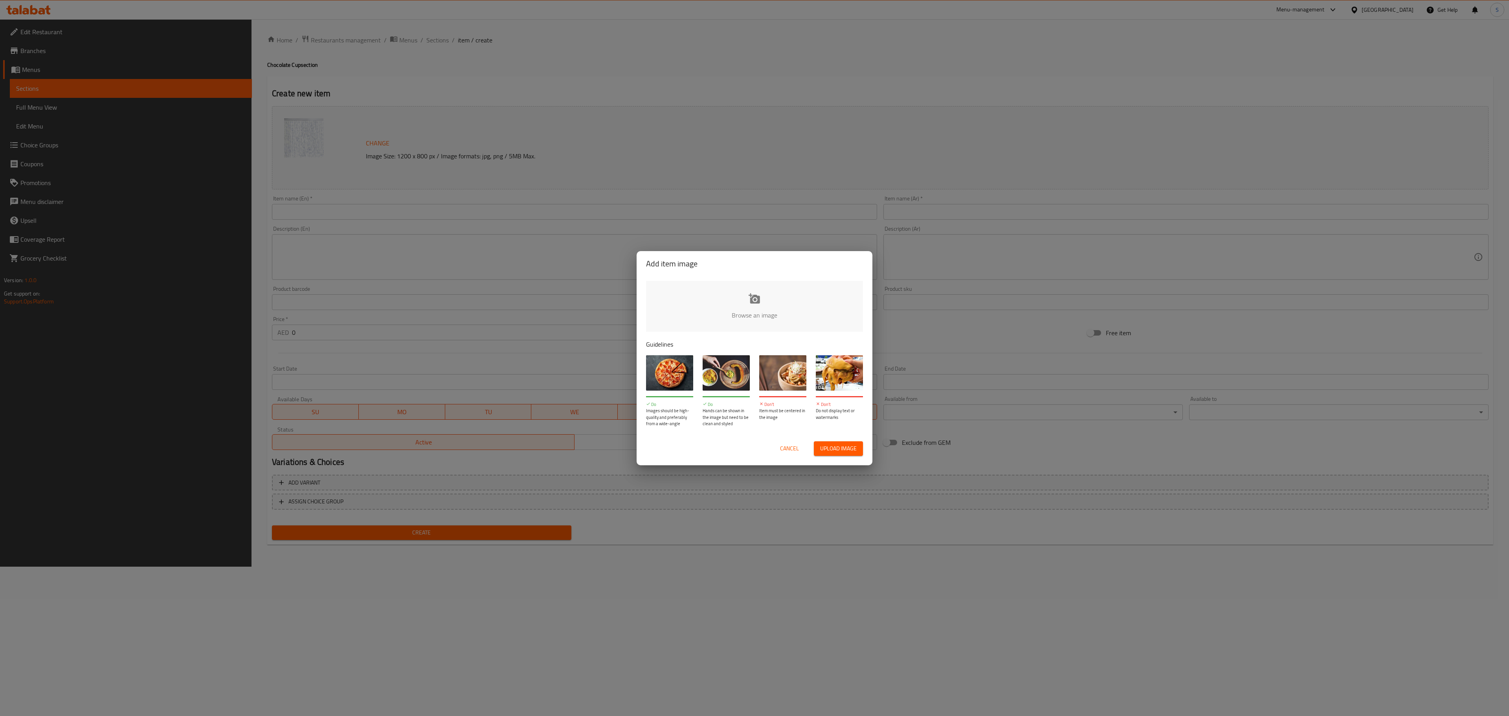
click at [732, 317] on input "file" at bounding box center [1020, 317] width 748 height 73
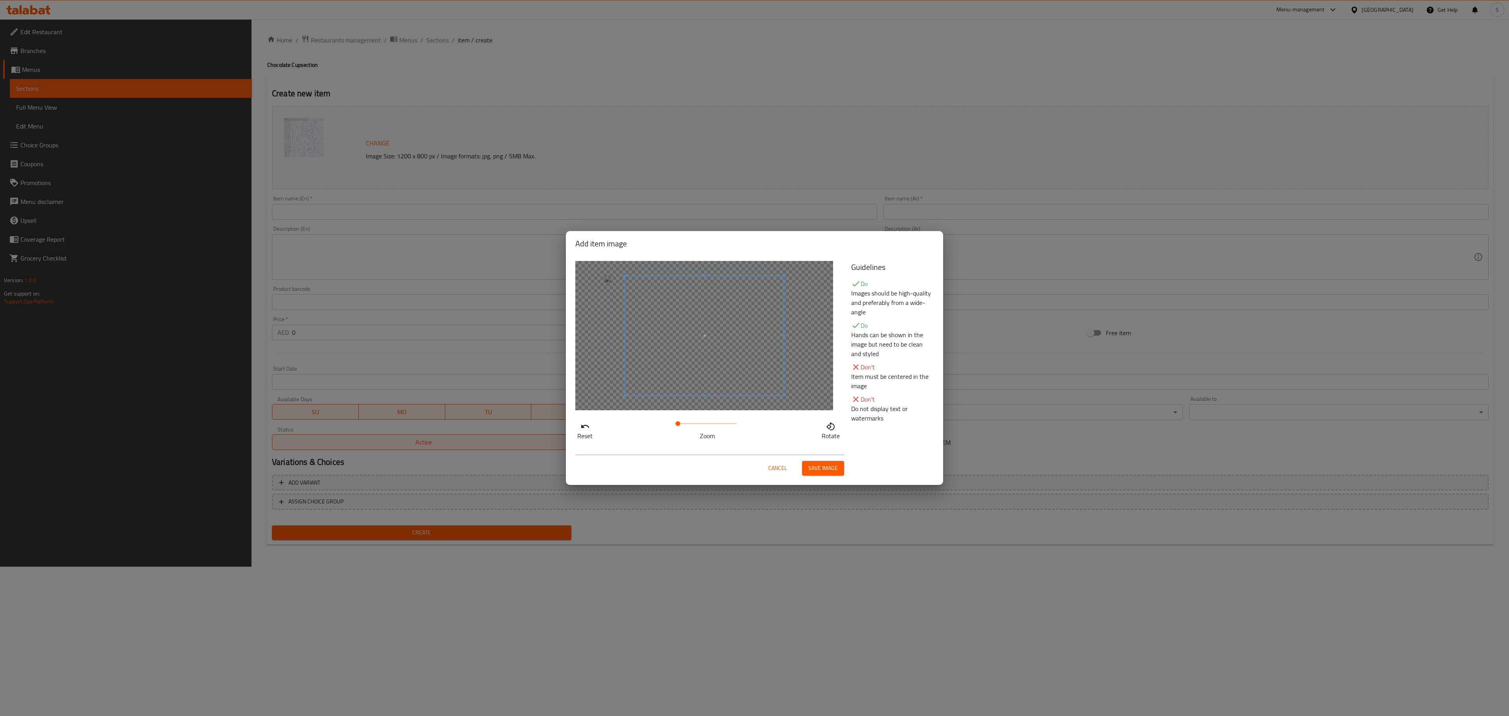
click at [823, 468] on span "Save image" at bounding box center [822, 468] width 29 height 10
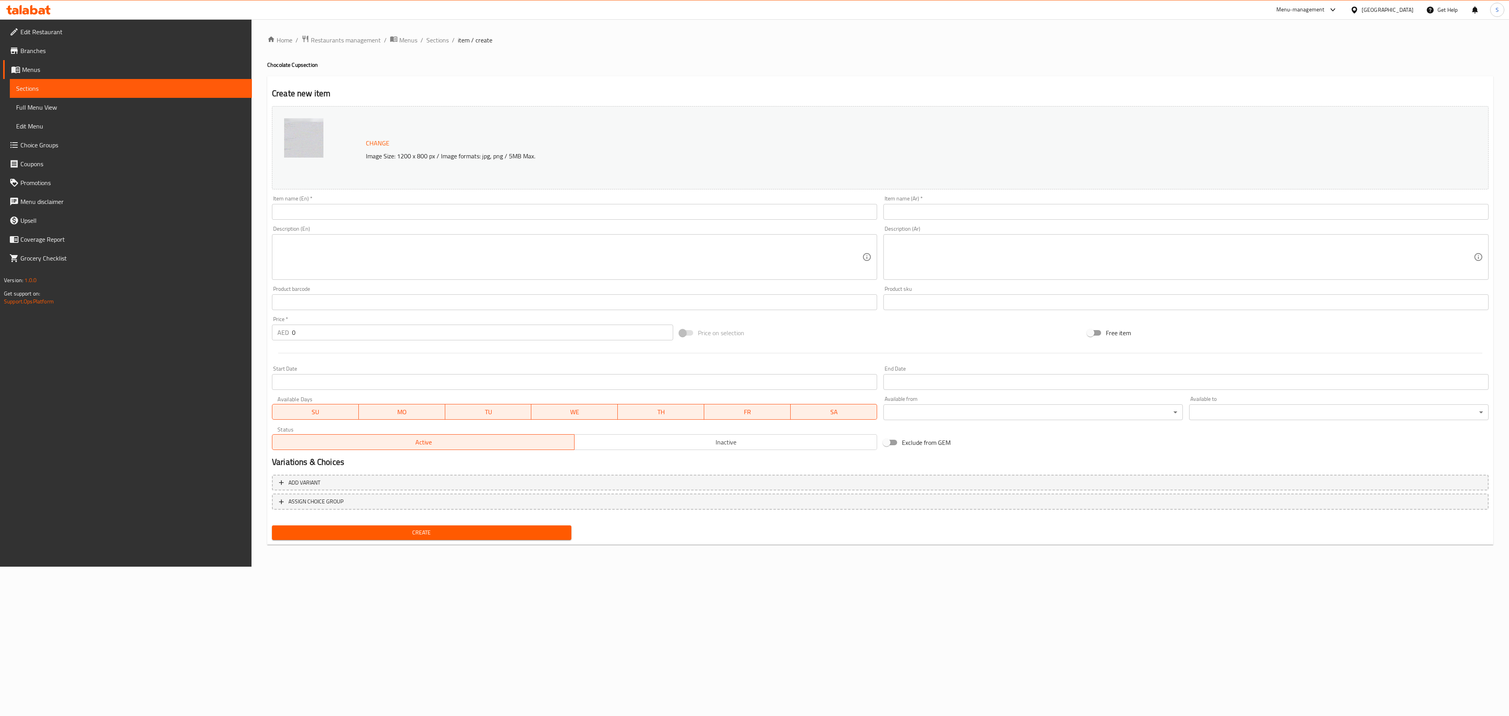
click at [317, 138] on img at bounding box center [303, 137] width 39 height 39
drag, startPoint x: 394, startPoint y: 215, endPoint x: 392, endPoint y: 220, distance: 5.3
click at [394, 215] on input "text" at bounding box center [574, 212] width 605 height 16
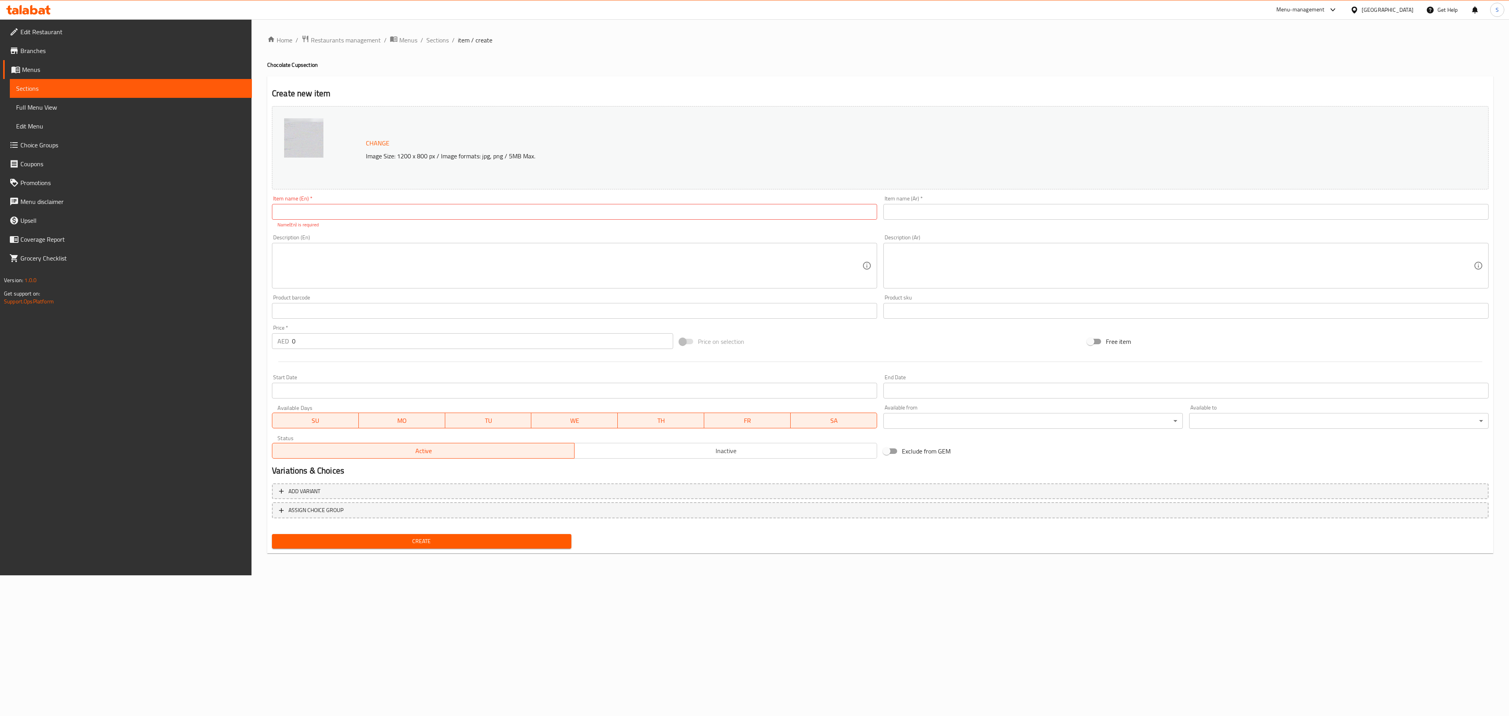
click at [345, 217] on input "text" at bounding box center [574, 212] width 605 height 16
paste input "Brownies Cup"
type input "Brownies Cup"
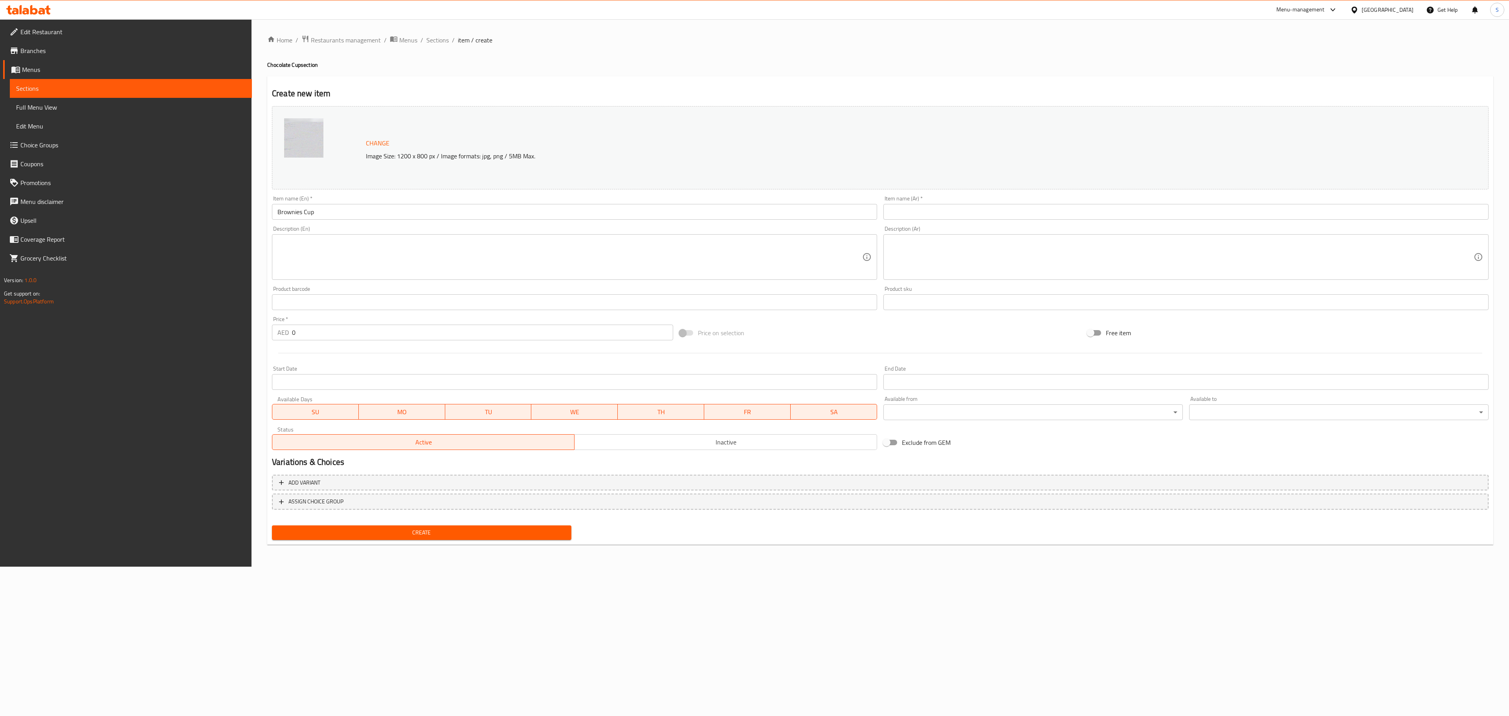
click at [340, 250] on textarea at bounding box center [569, 256] width 585 height 37
paste textarea "6 pieces of Brownies with Chocolate"
type textarea "6 pieces of Brownies with Chocolate"
click at [909, 213] on input "text" at bounding box center [1185, 212] width 605 height 16
paste input "[PERSON_NAME]"
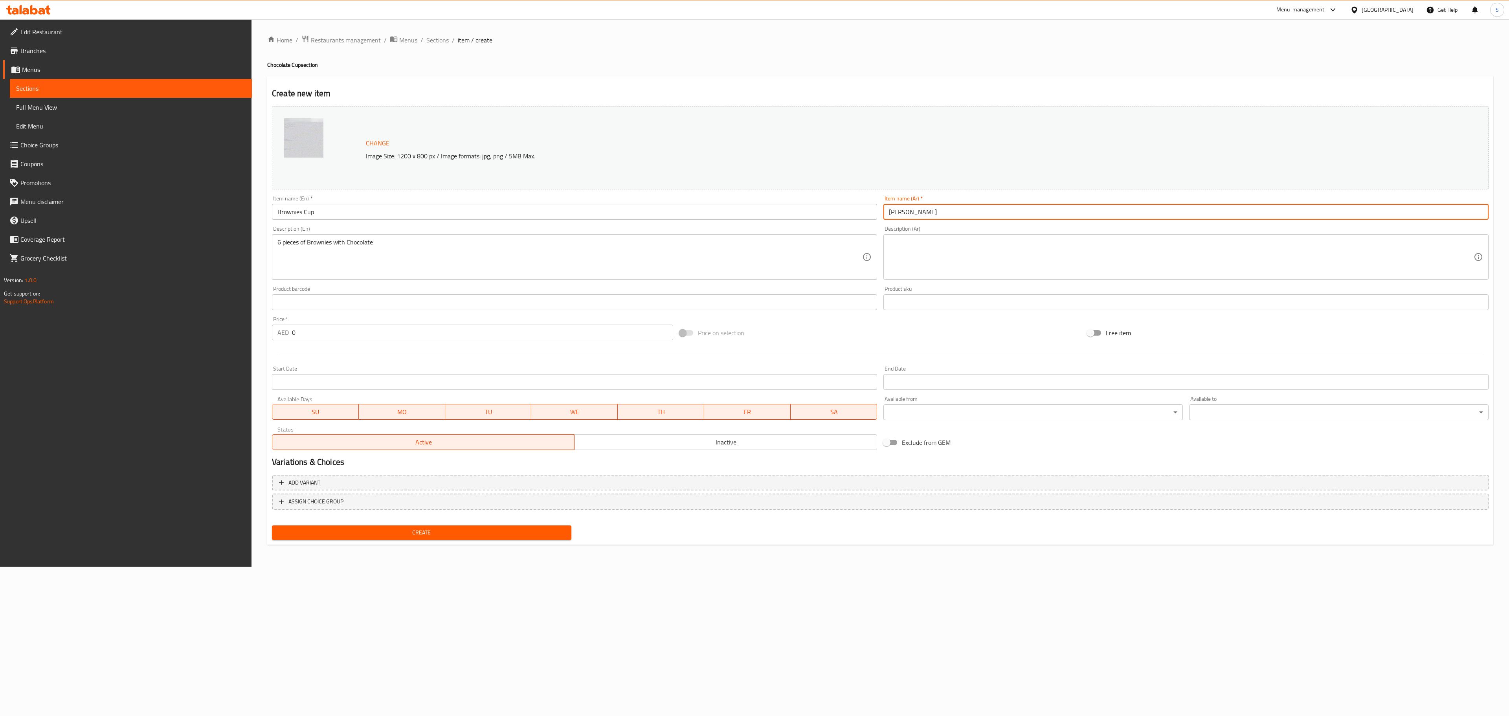
type input "[PERSON_NAME]"
click at [928, 247] on textarea at bounding box center [1181, 256] width 585 height 37
paste textarea "6 قطع من البراونيز مع الشوكولاته"
type textarea "6 قطع من البراونيز مع الشوكولاته"
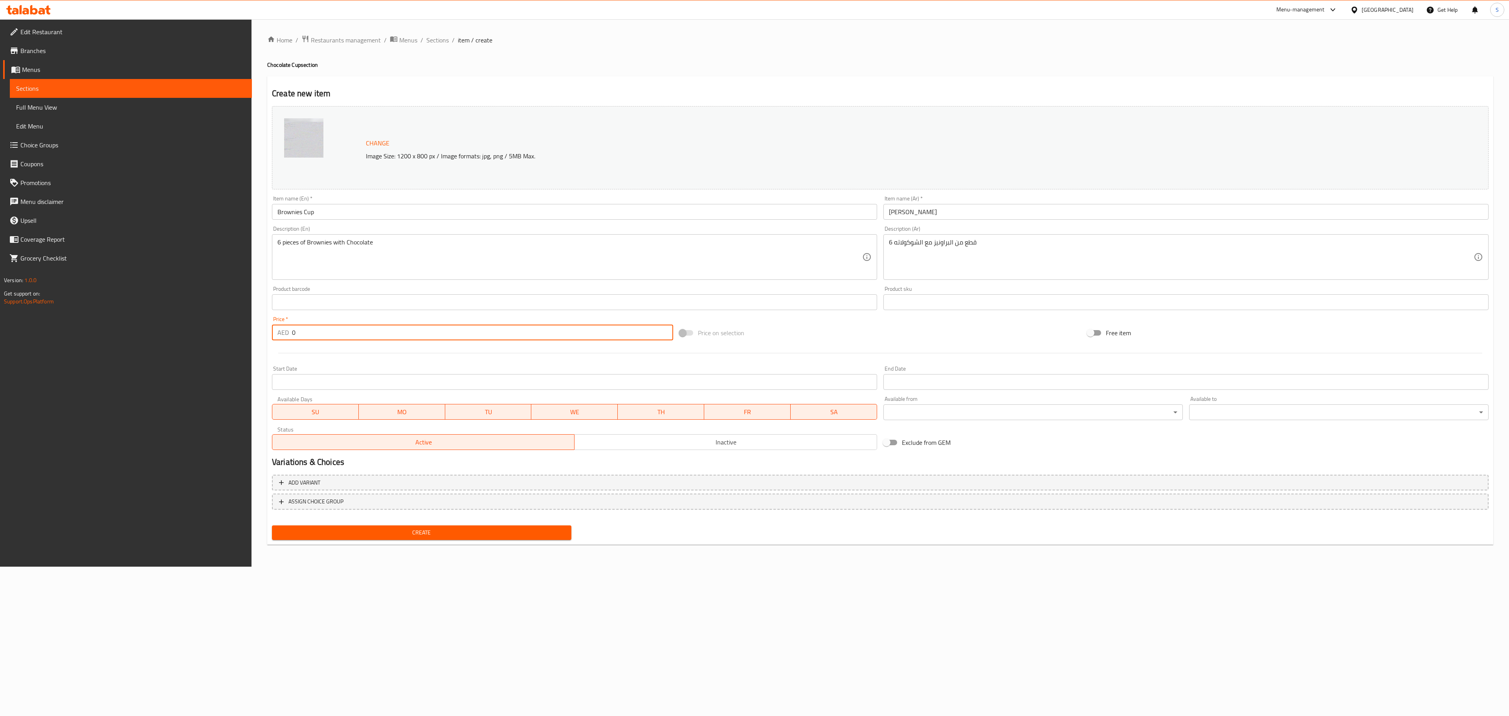
click at [312, 338] on input "0" at bounding box center [482, 333] width 381 height 16
type input "30"
click at [532, 530] on span "Create" at bounding box center [421, 533] width 287 height 10
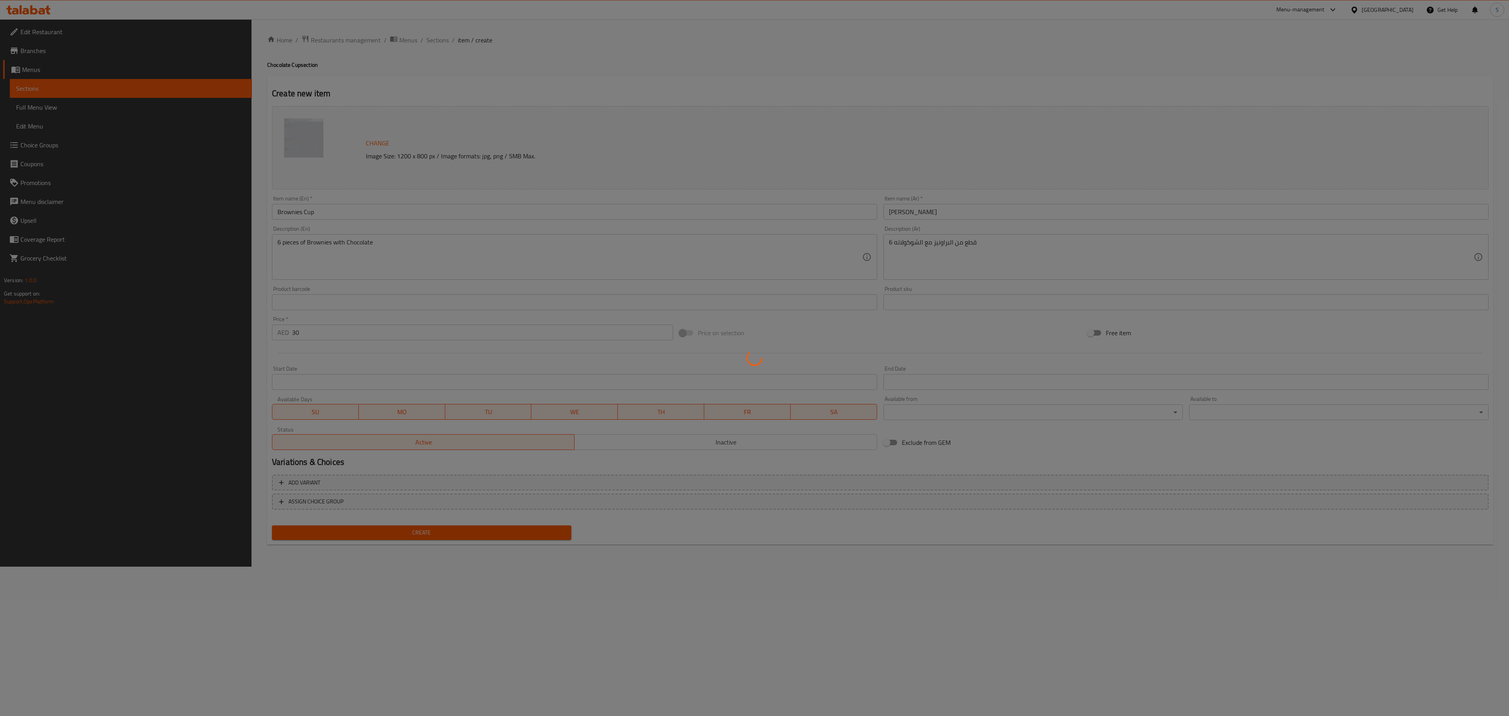
type input "0"
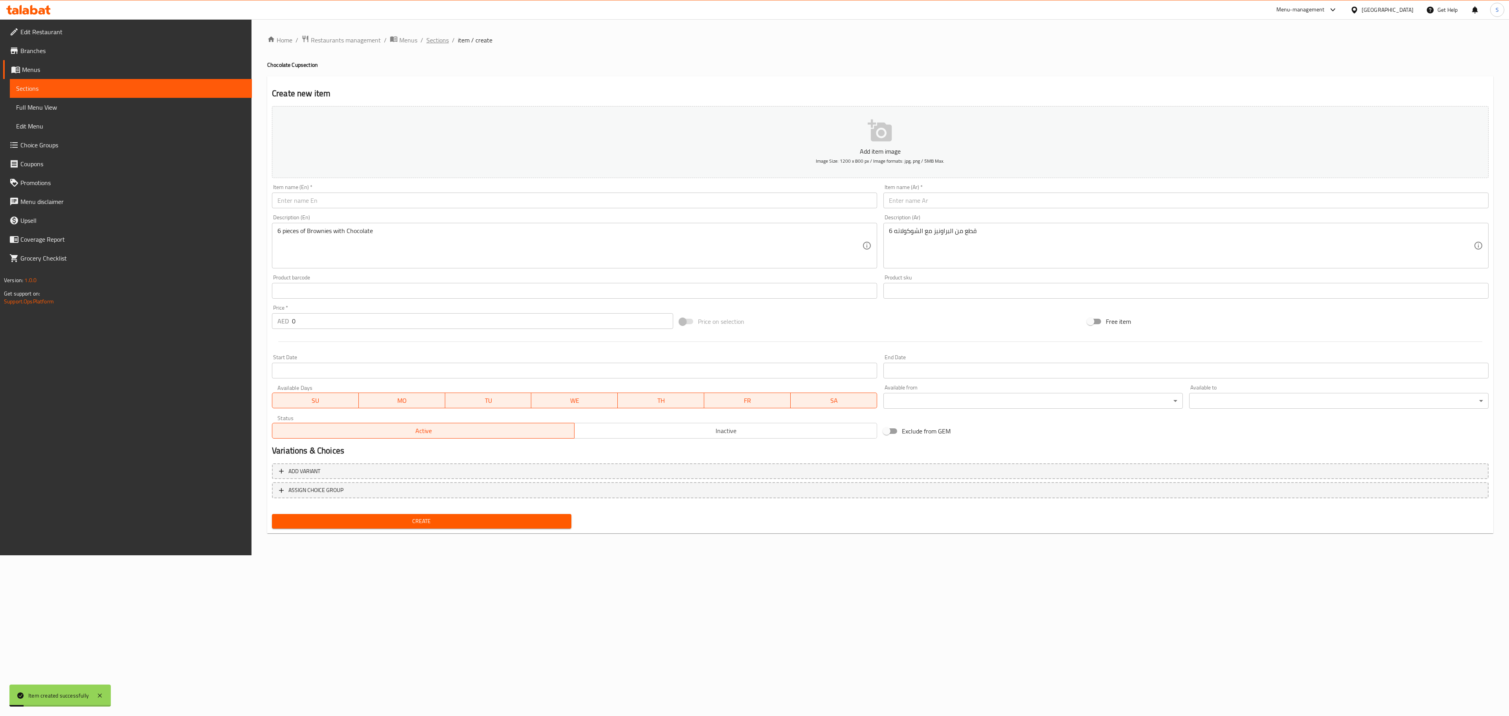
click at [444, 37] on span "Sections" at bounding box center [437, 39] width 22 height 9
